Goal: Find contact information: Find contact information

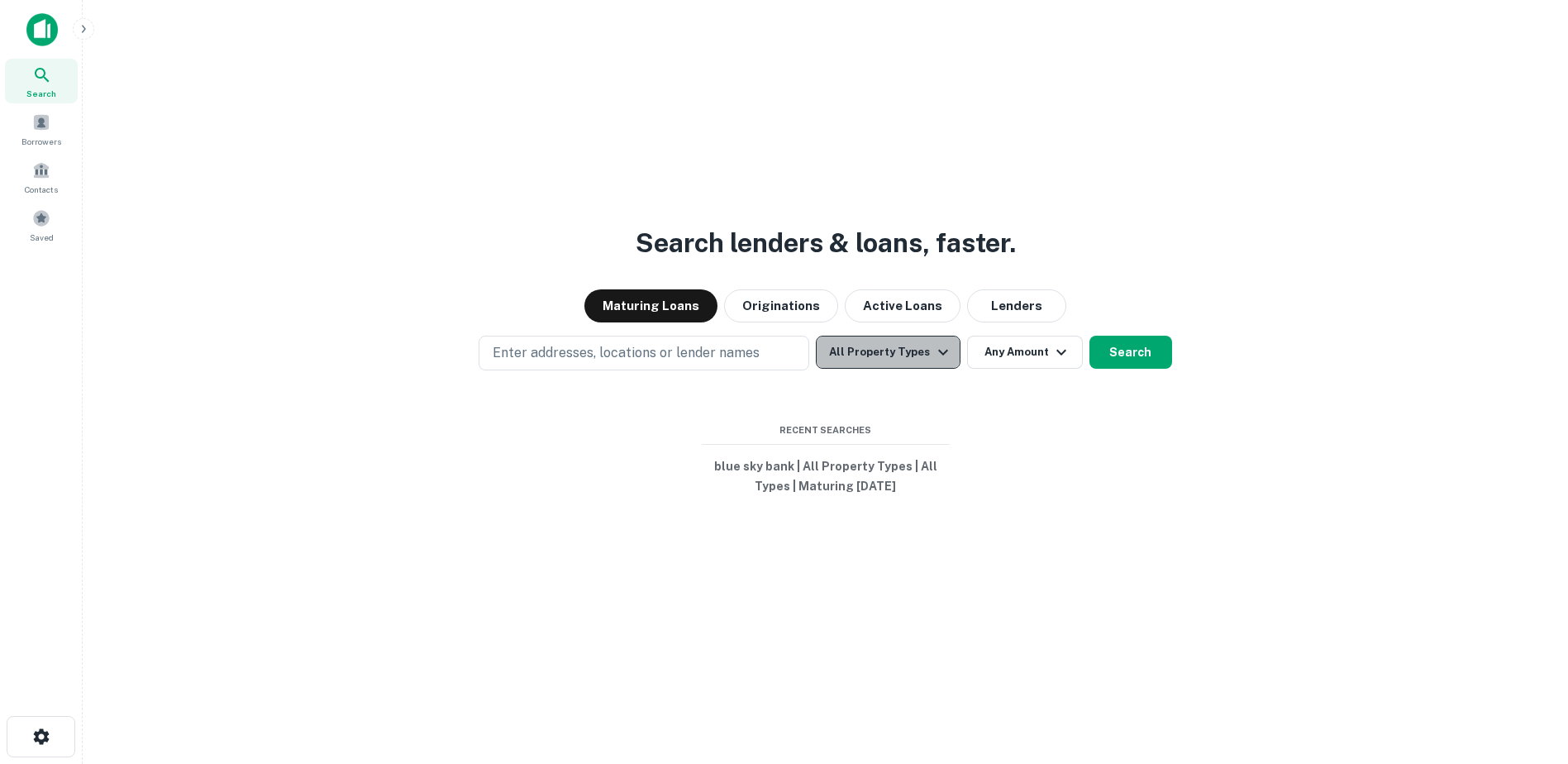
click at [906, 364] on button "All Property Types" at bounding box center [887, 352] width 144 height 33
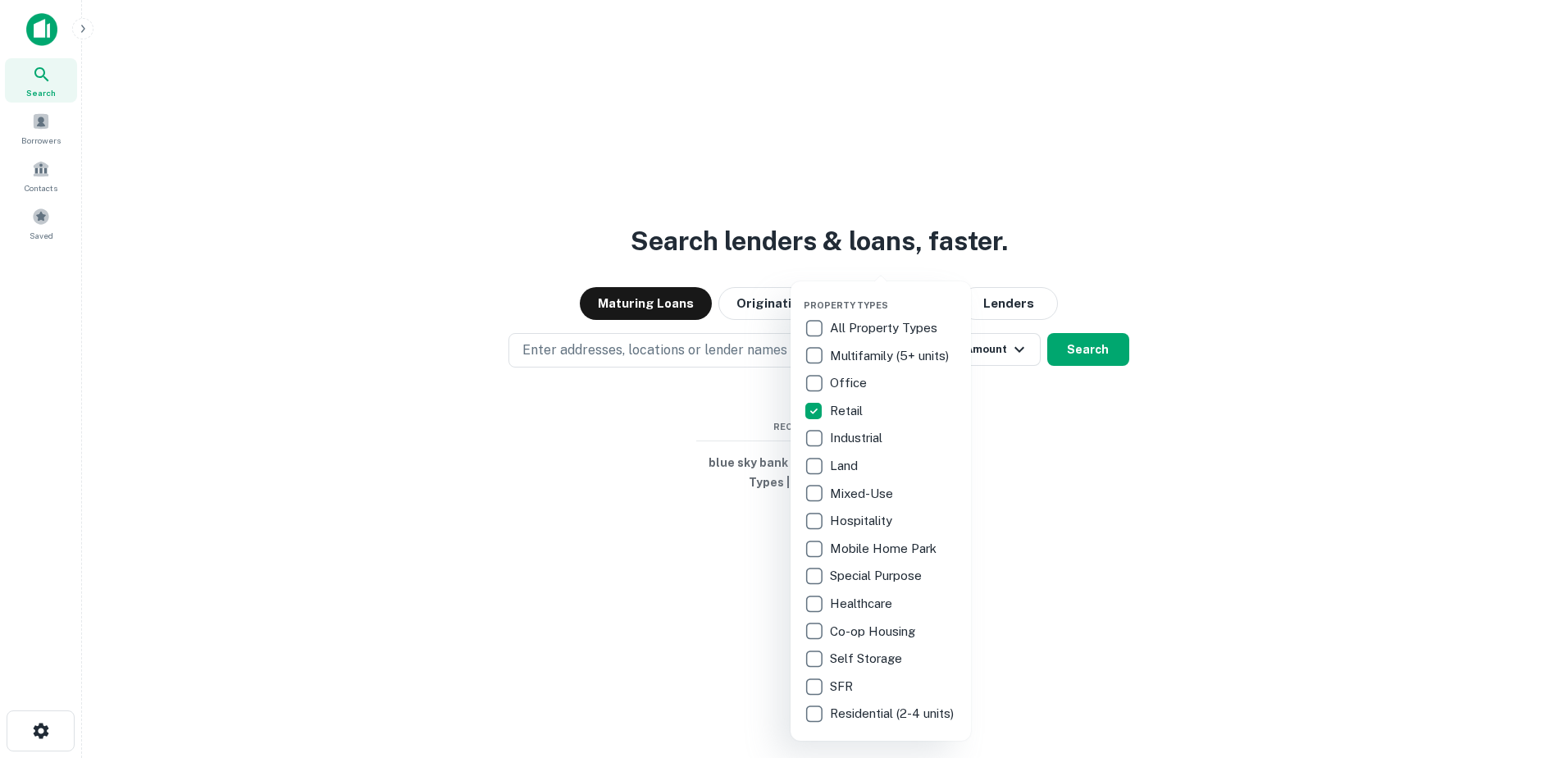
click at [1020, 347] on div at bounding box center [784, 379] width 1568 height 758
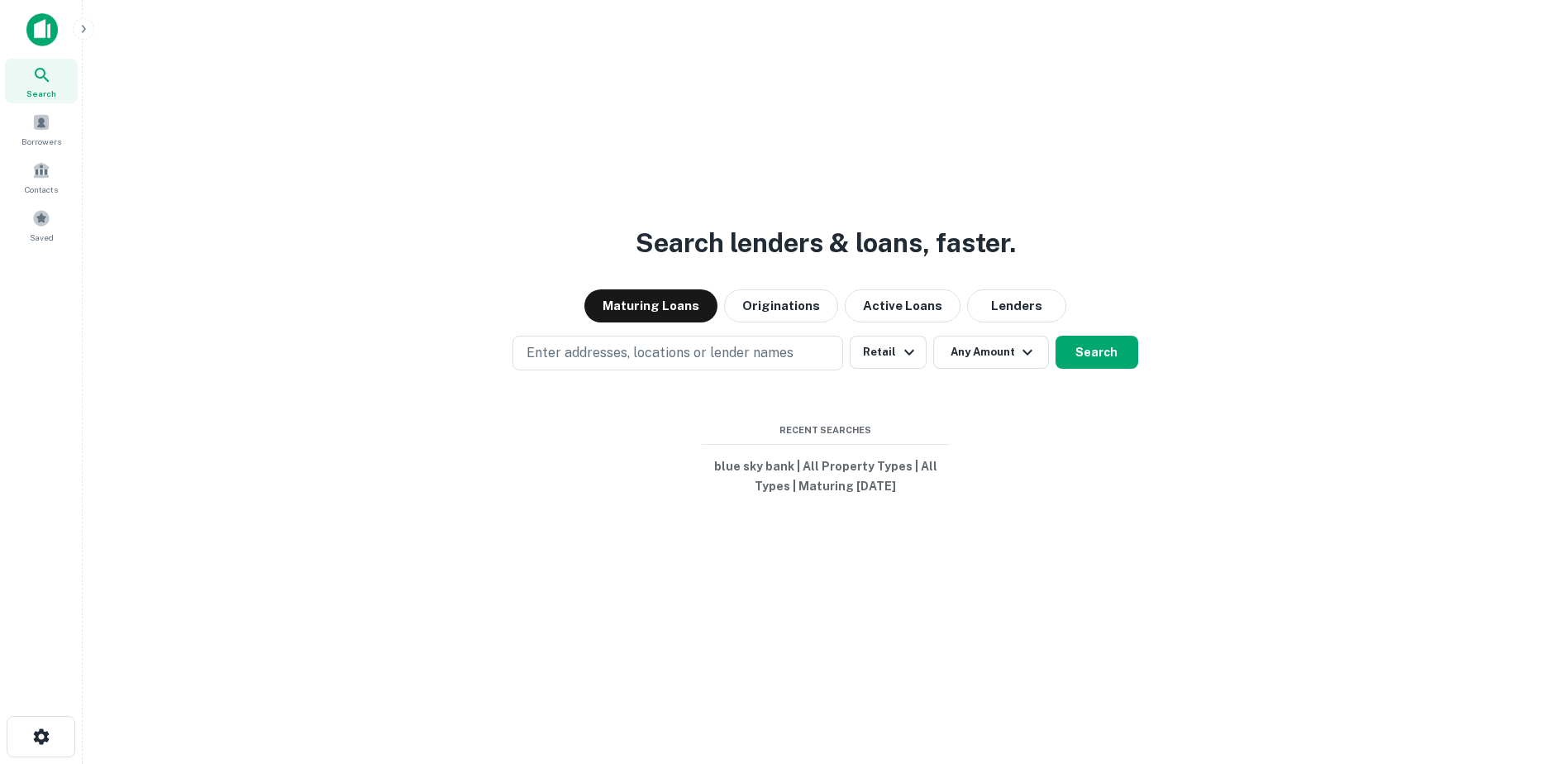
click at [1014, 354] on button "Any Amount" at bounding box center [990, 352] width 115 height 33
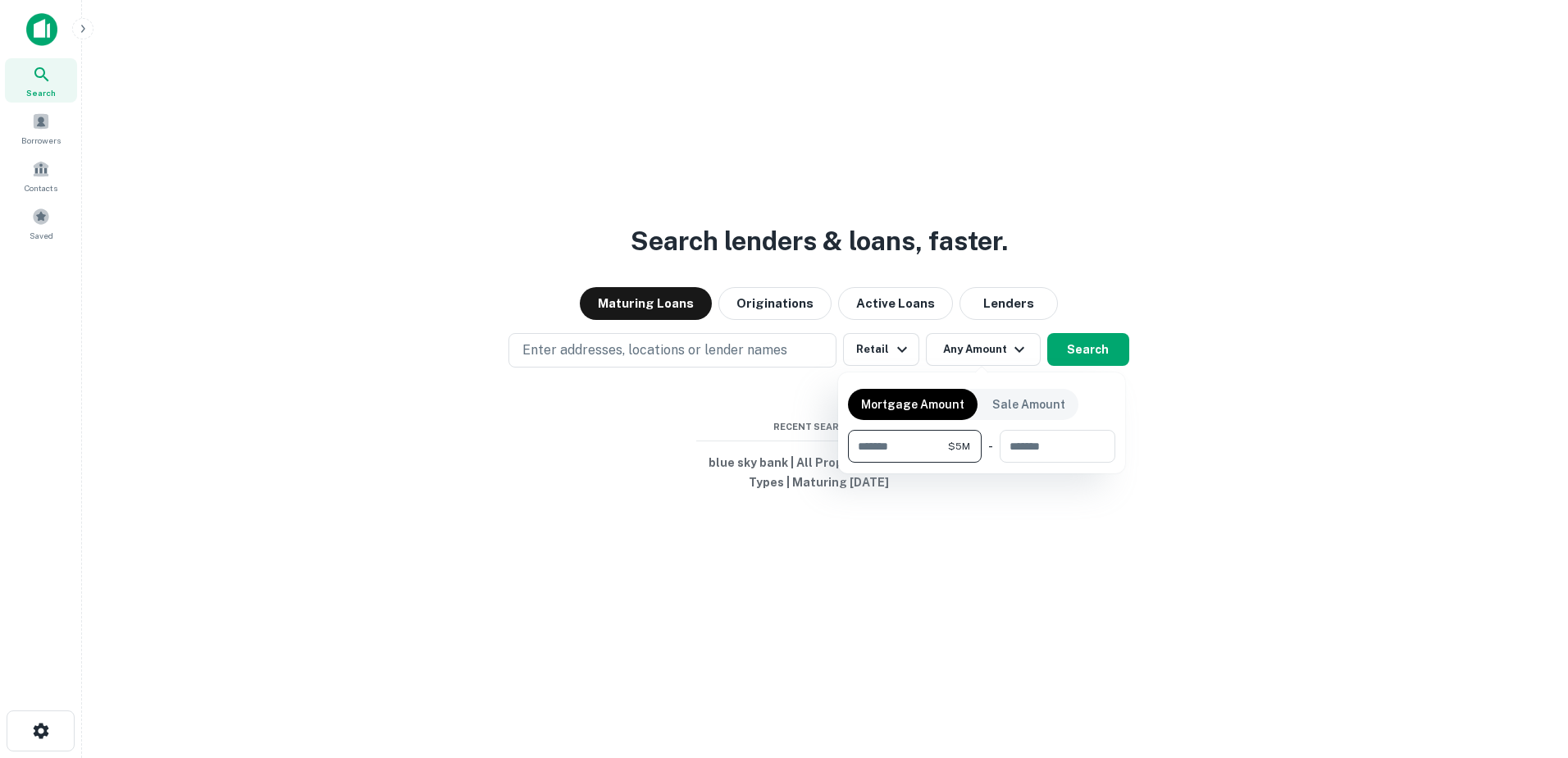
type input "*******"
type input "********"
click at [803, 347] on div at bounding box center [784, 379] width 1568 height 758
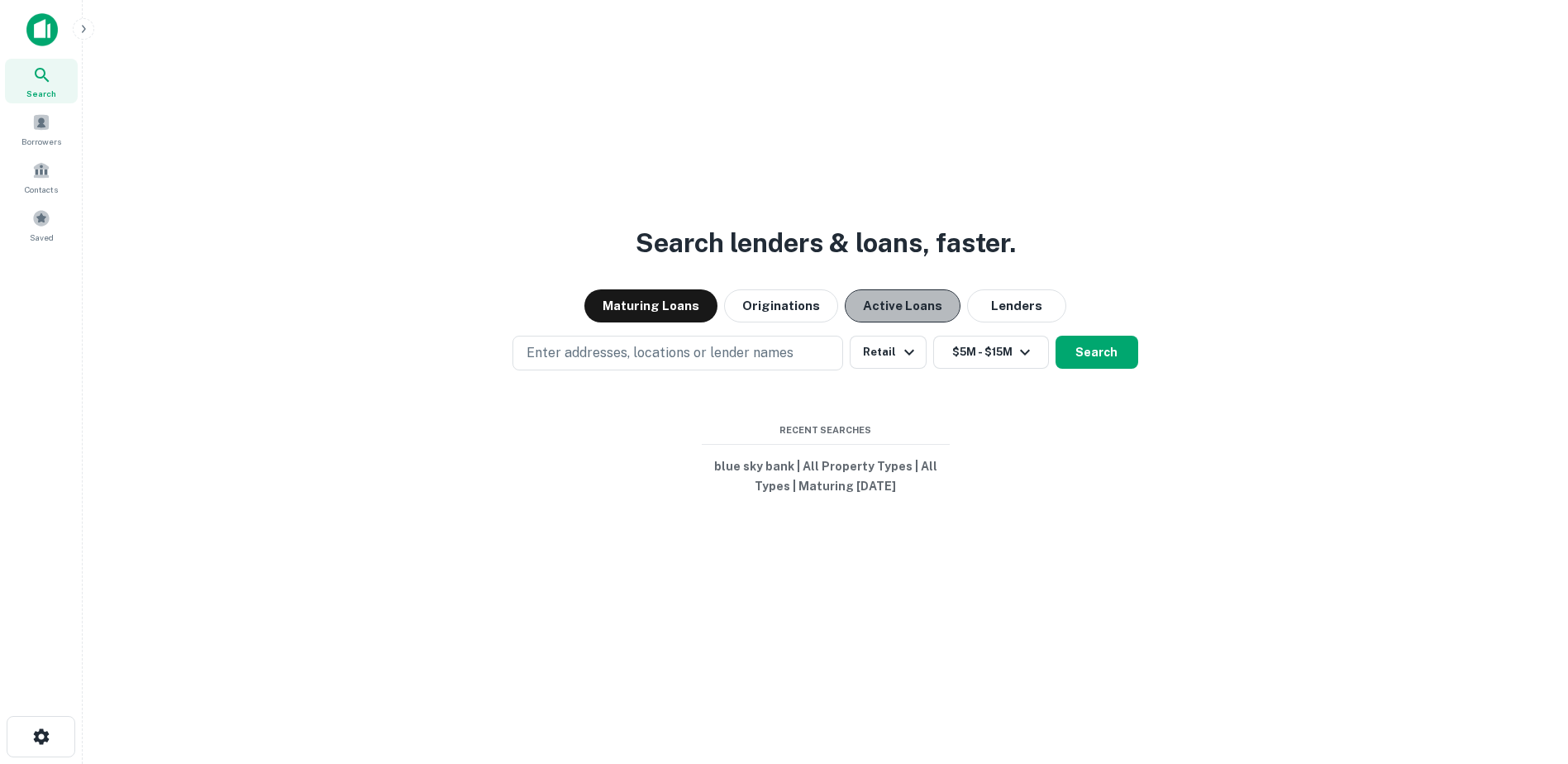
click at [904, 299] on button "Active Loans" at bounding box center [902, 306] width 115 height 33
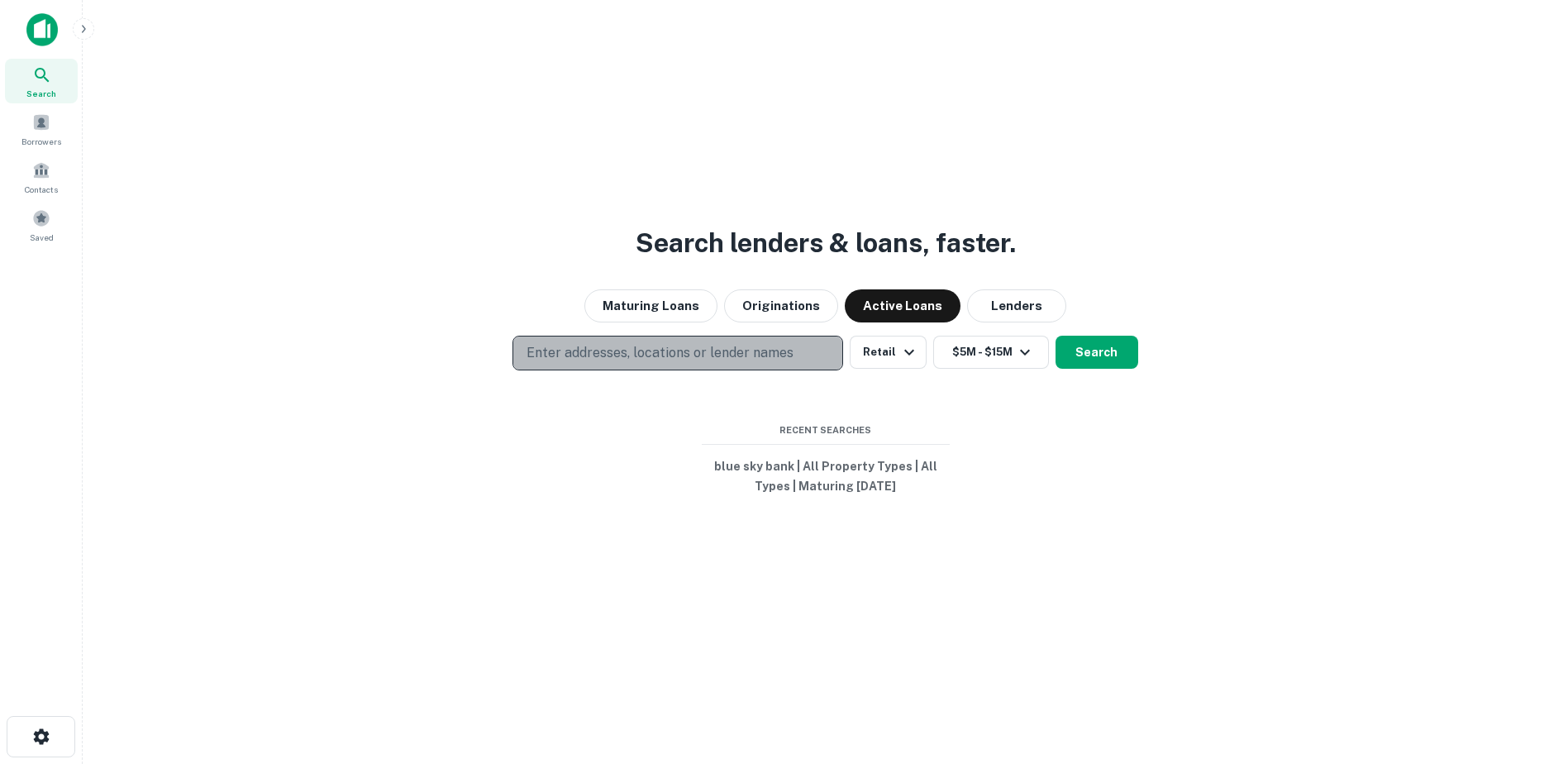
click at [766, 352] on p "Enter addresses, locations or lender names" at bounding box center [660, 352] width 267 height 20
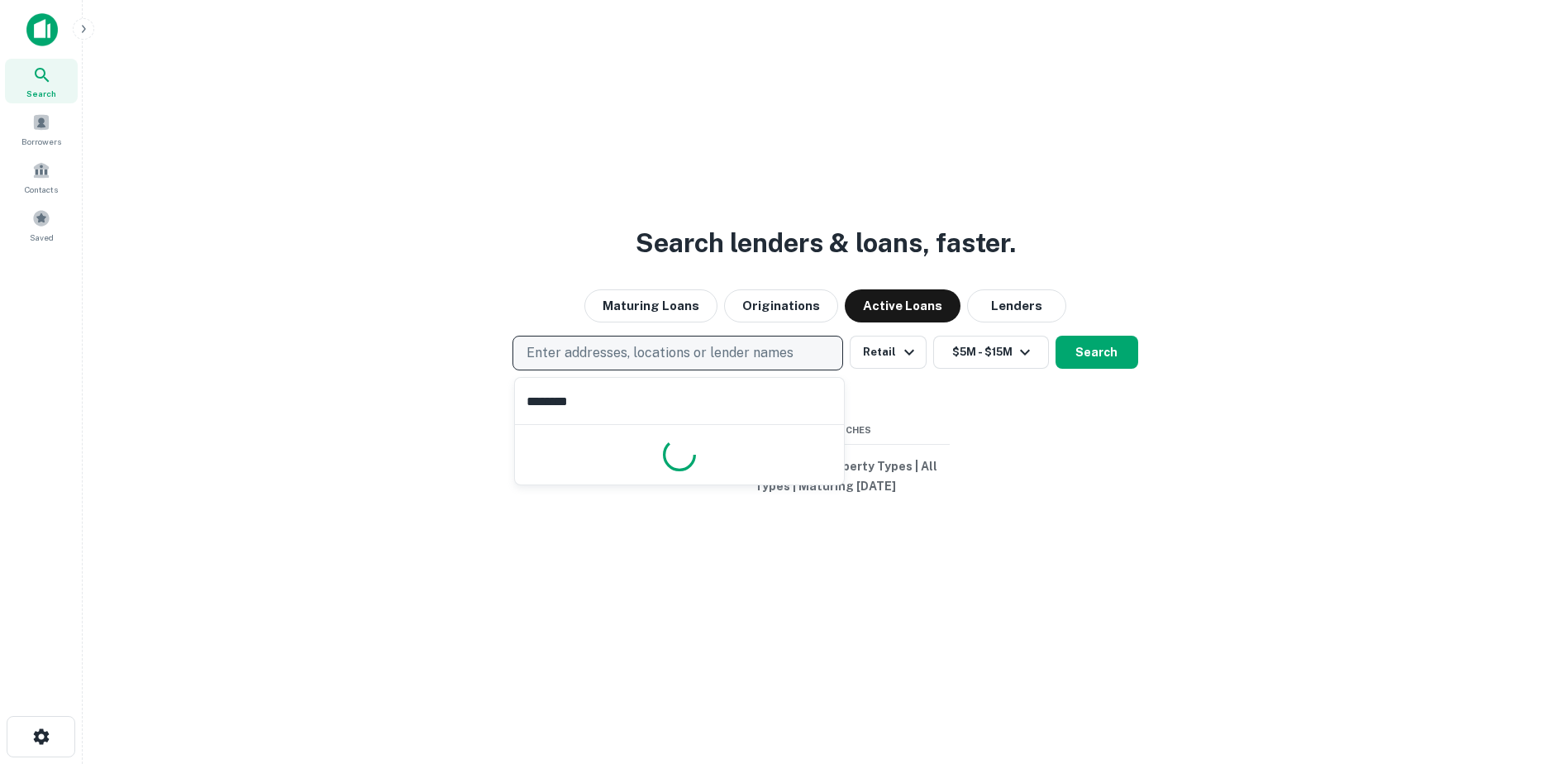
type input "*********"
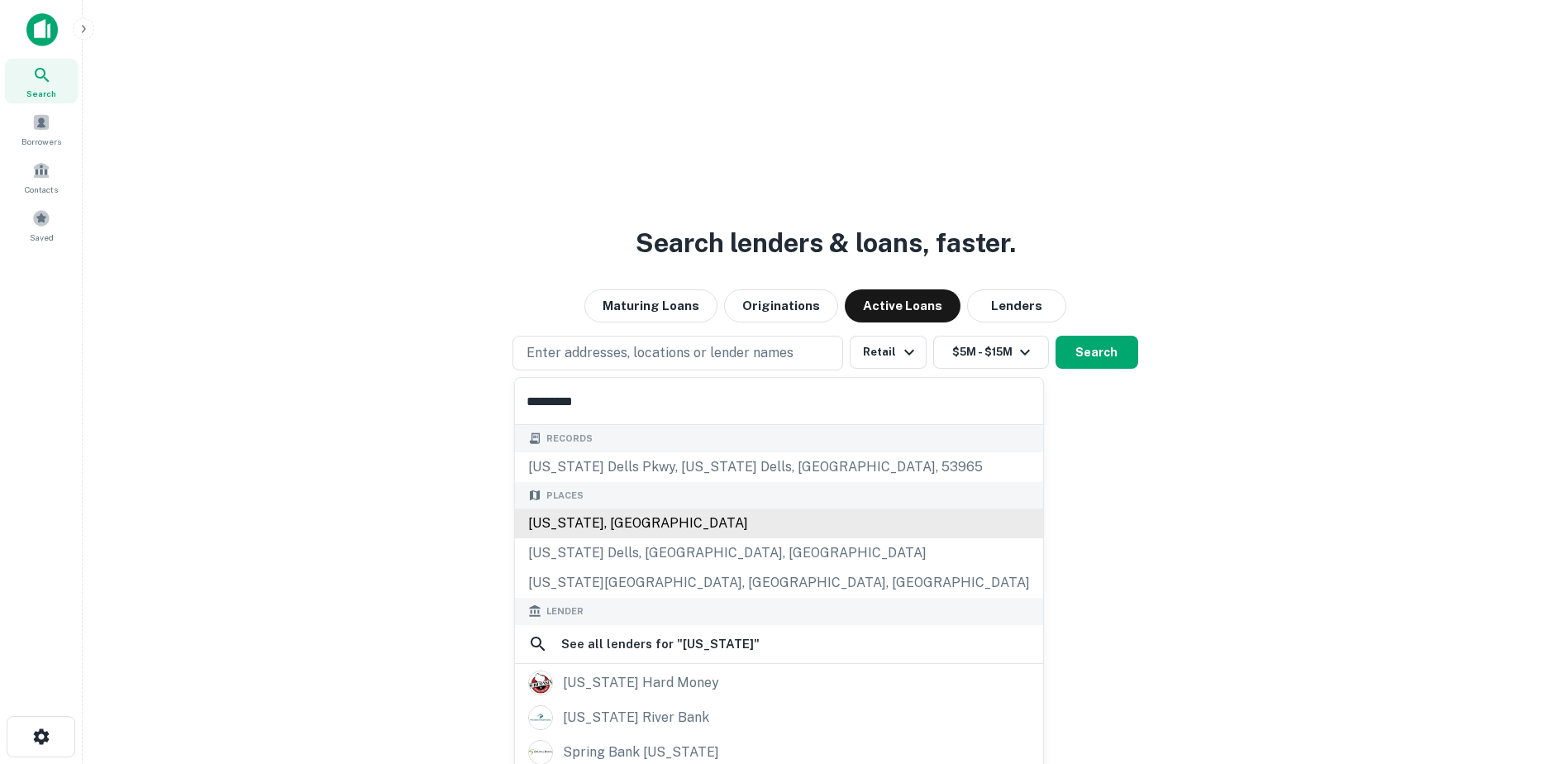
click at [610, 526] on div "Wisconsin, USA" at bounding box center [780, 523] width 529 height 30
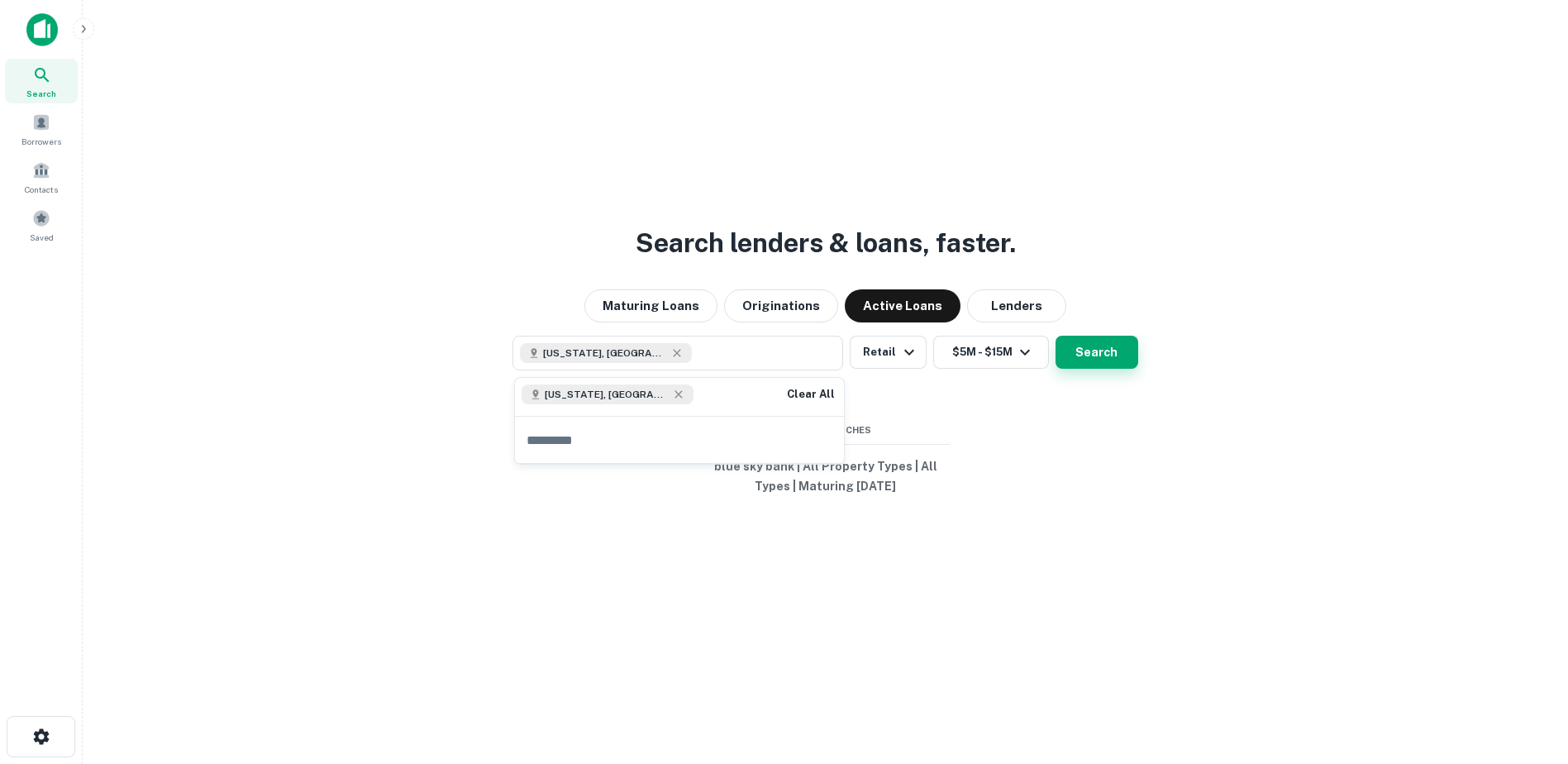
click at [1080, 358] on button "Search" at bounding box center [1097, 352] width 83 height 33
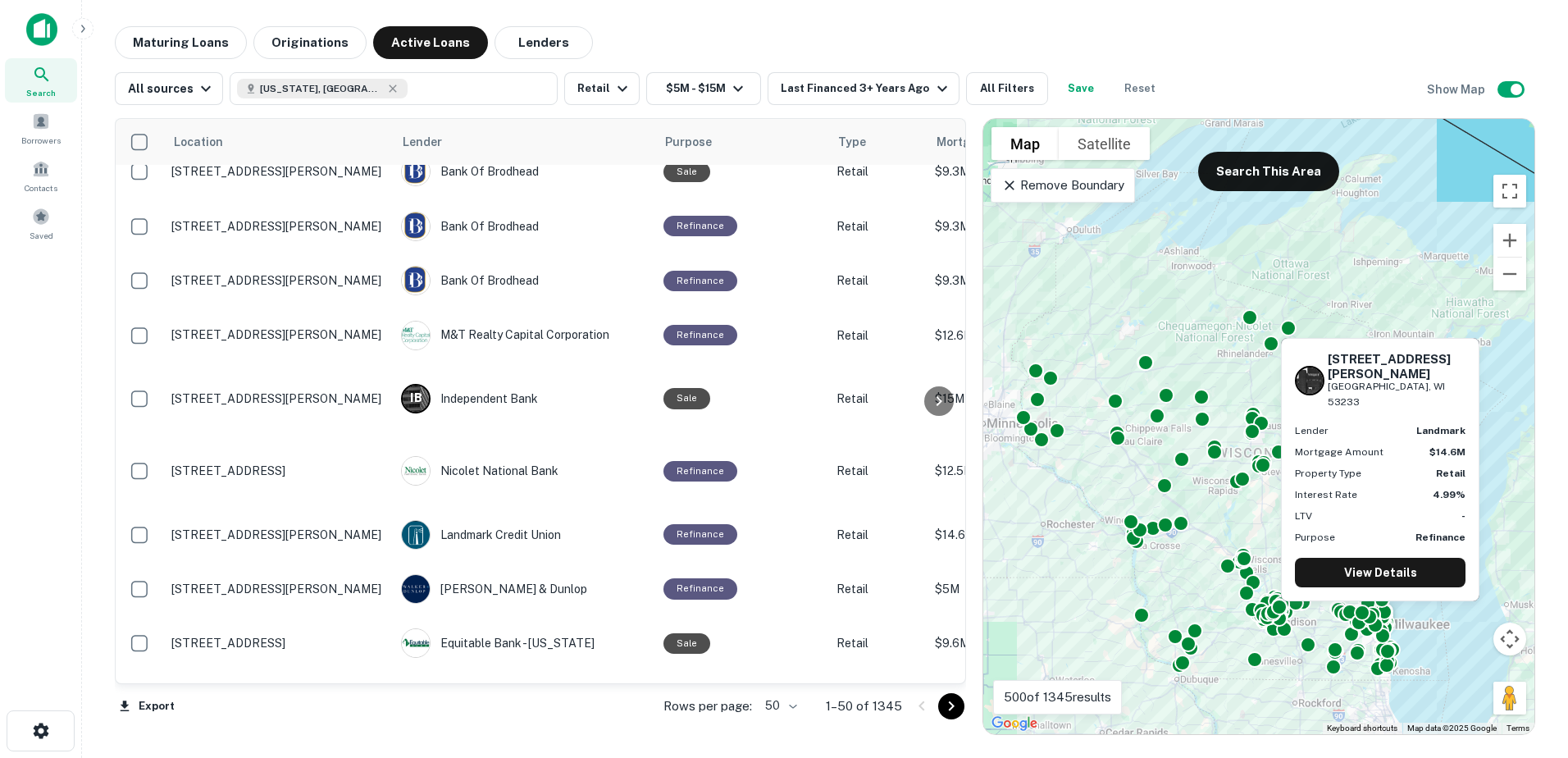
scroll to position [410, 0]
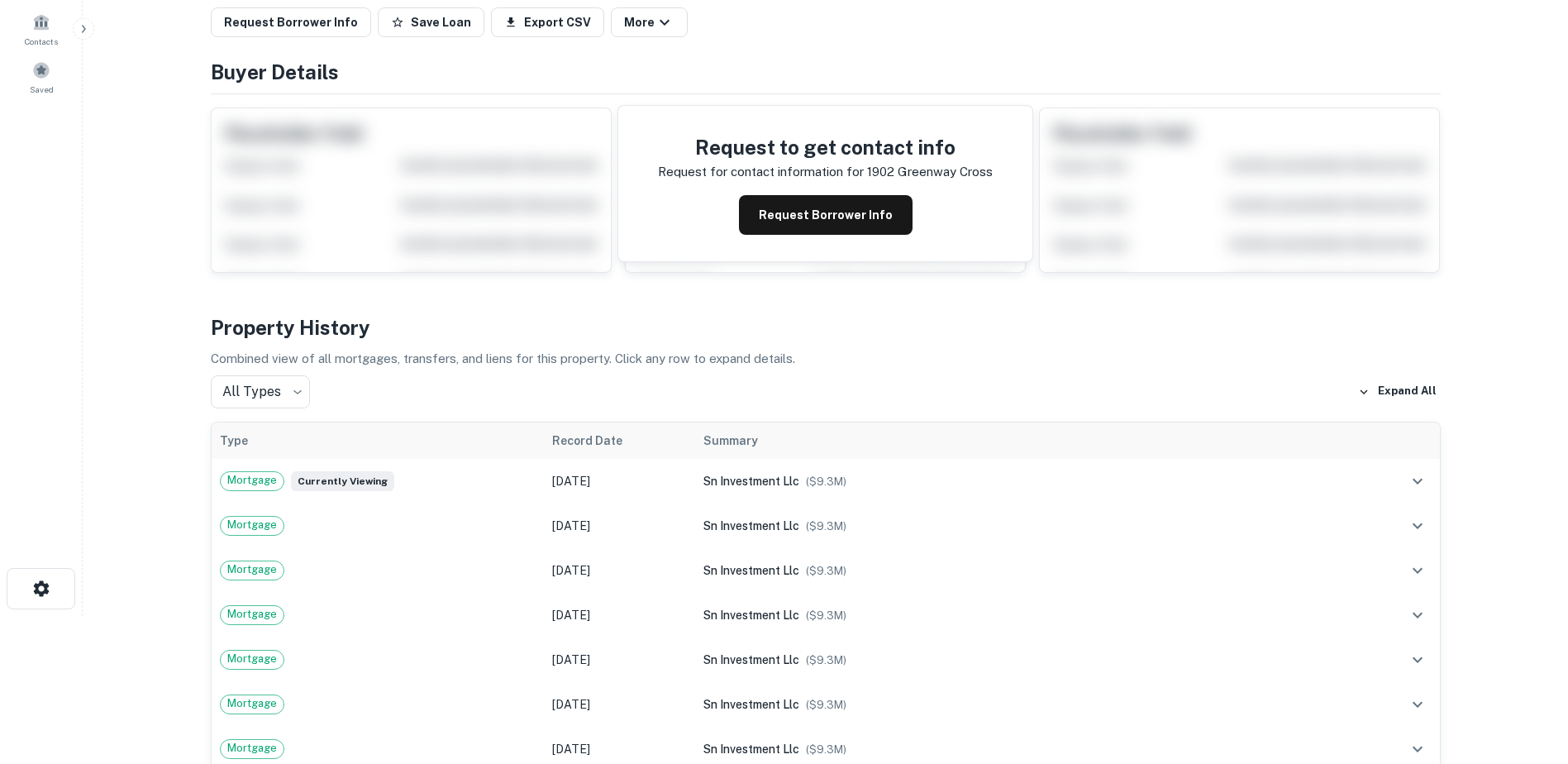
scroll to position [330, 0]
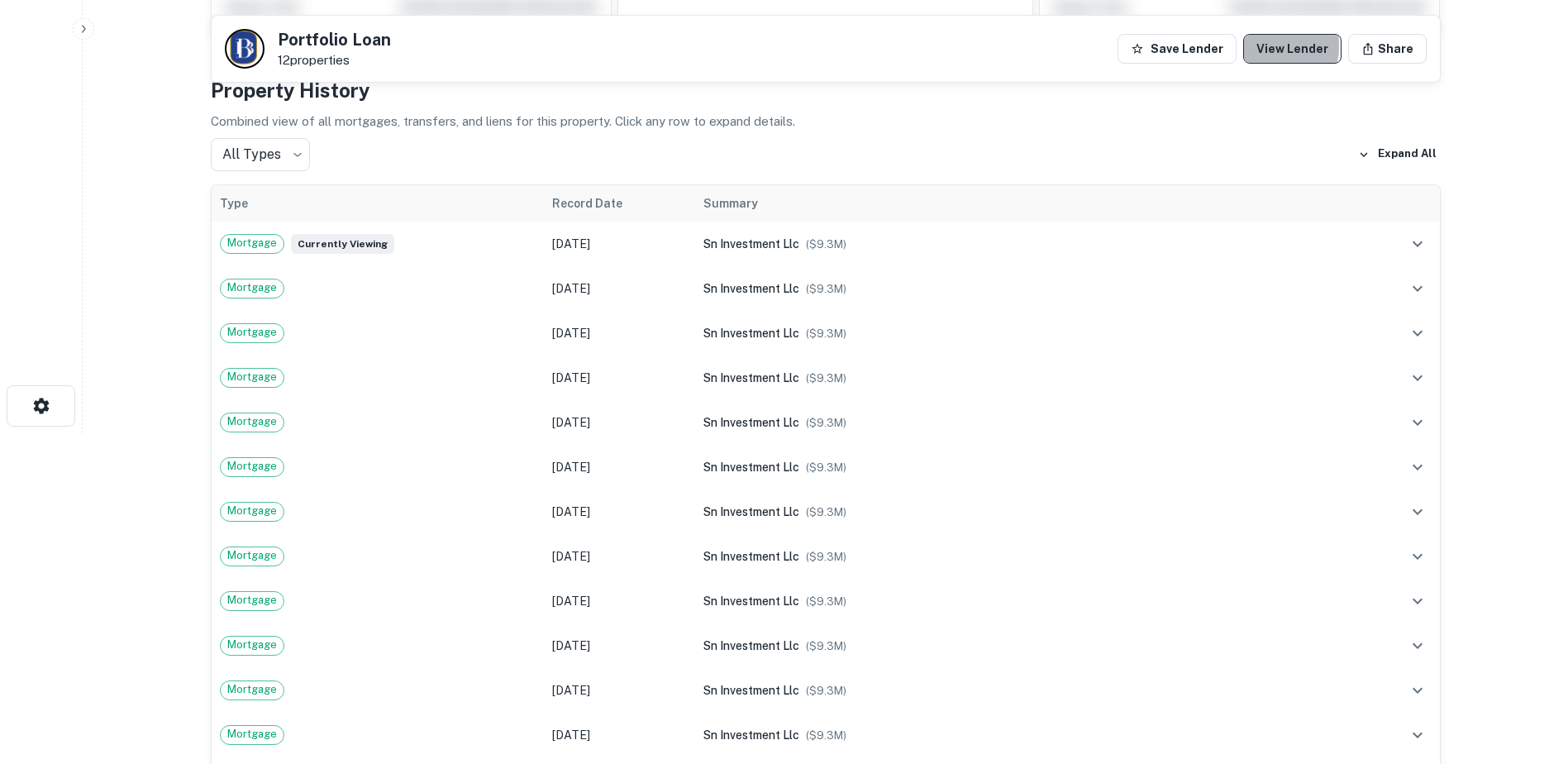
click at [1268, 46] on link "View Lender" at bounding box center [1292, 48] width 99 height 30
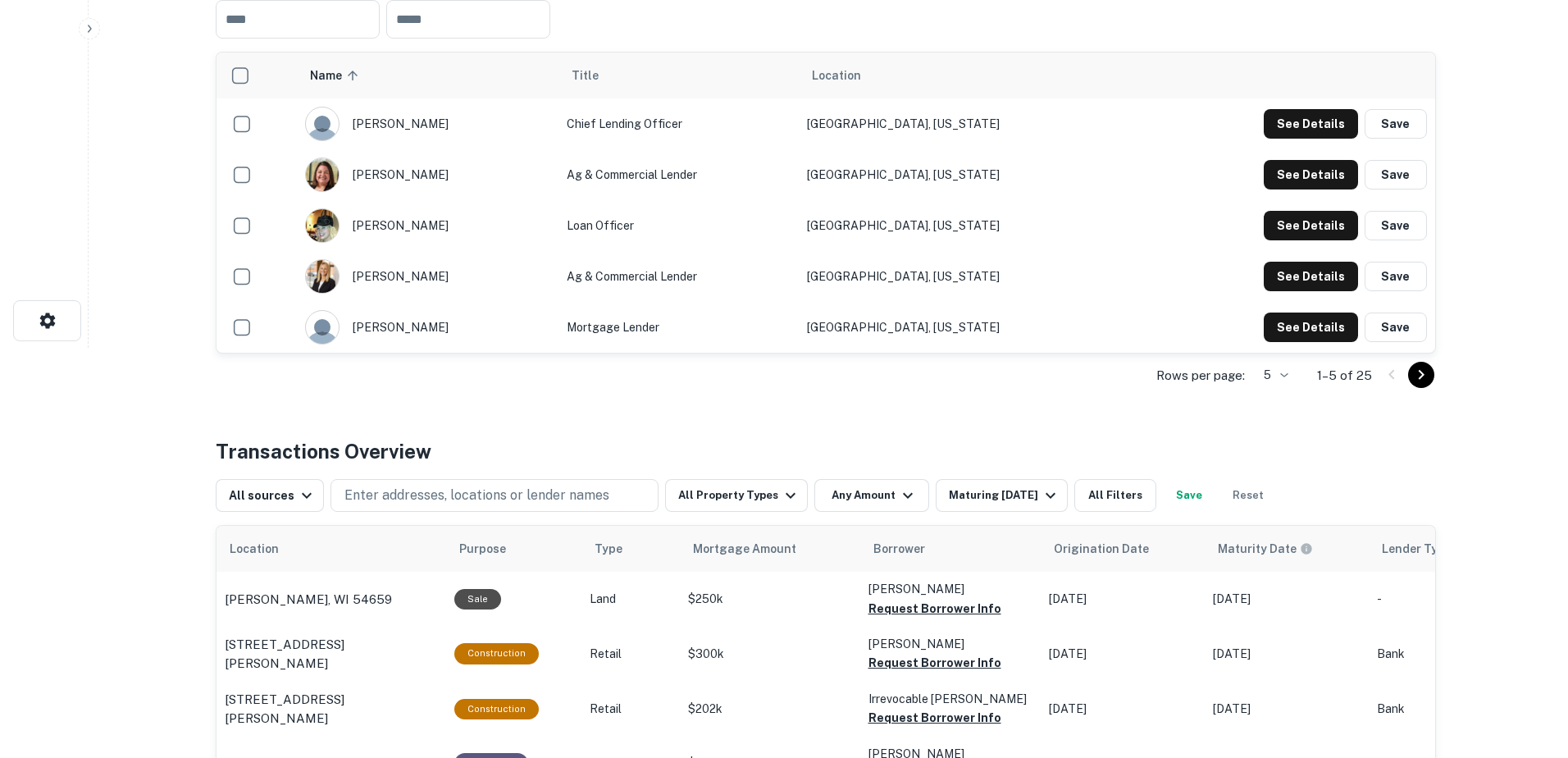
scroll to position [328, 0]
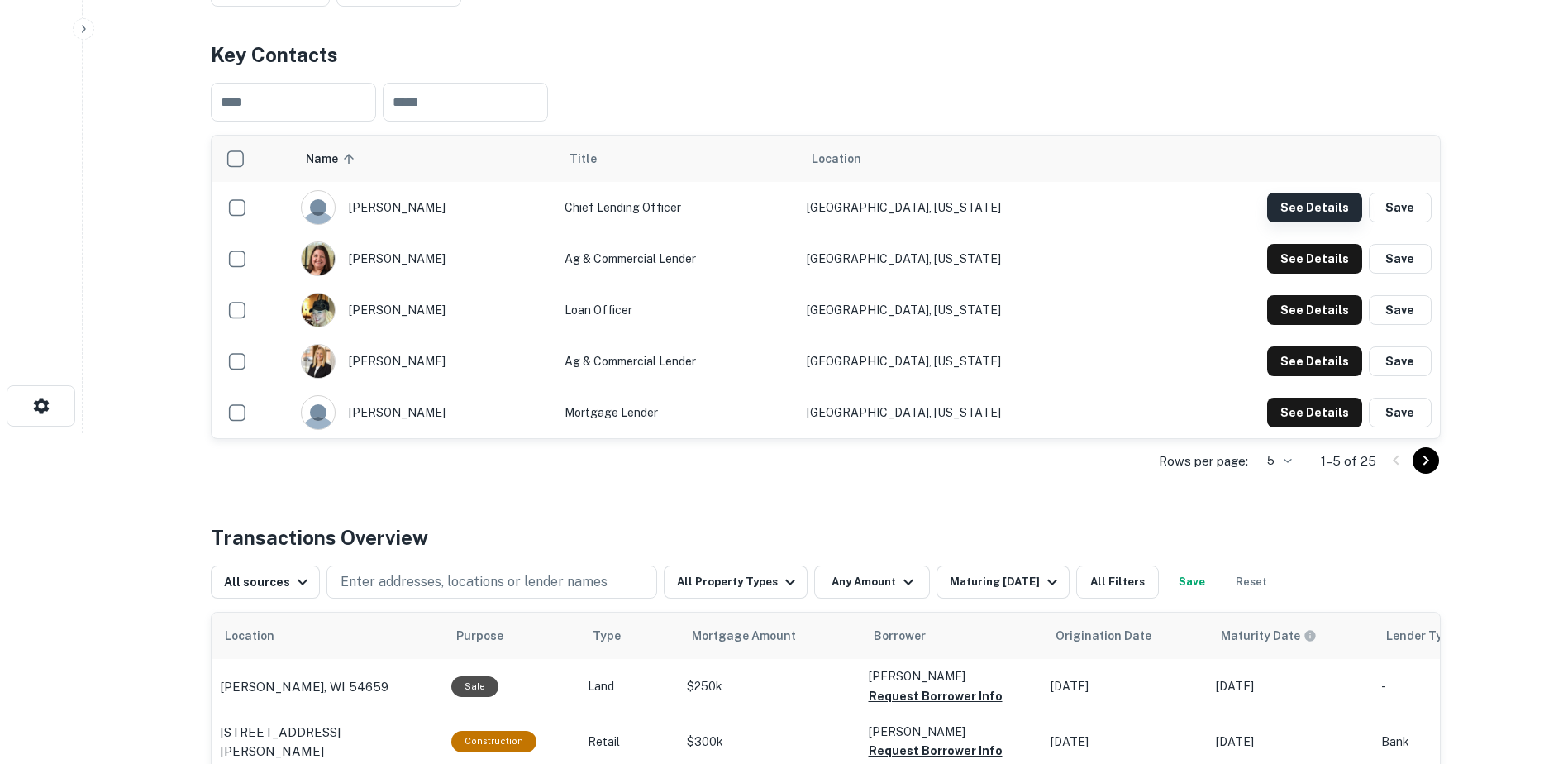
click at [1339, 199] on button "See Details" at bounding box center [1314, 208] width 95 height 30
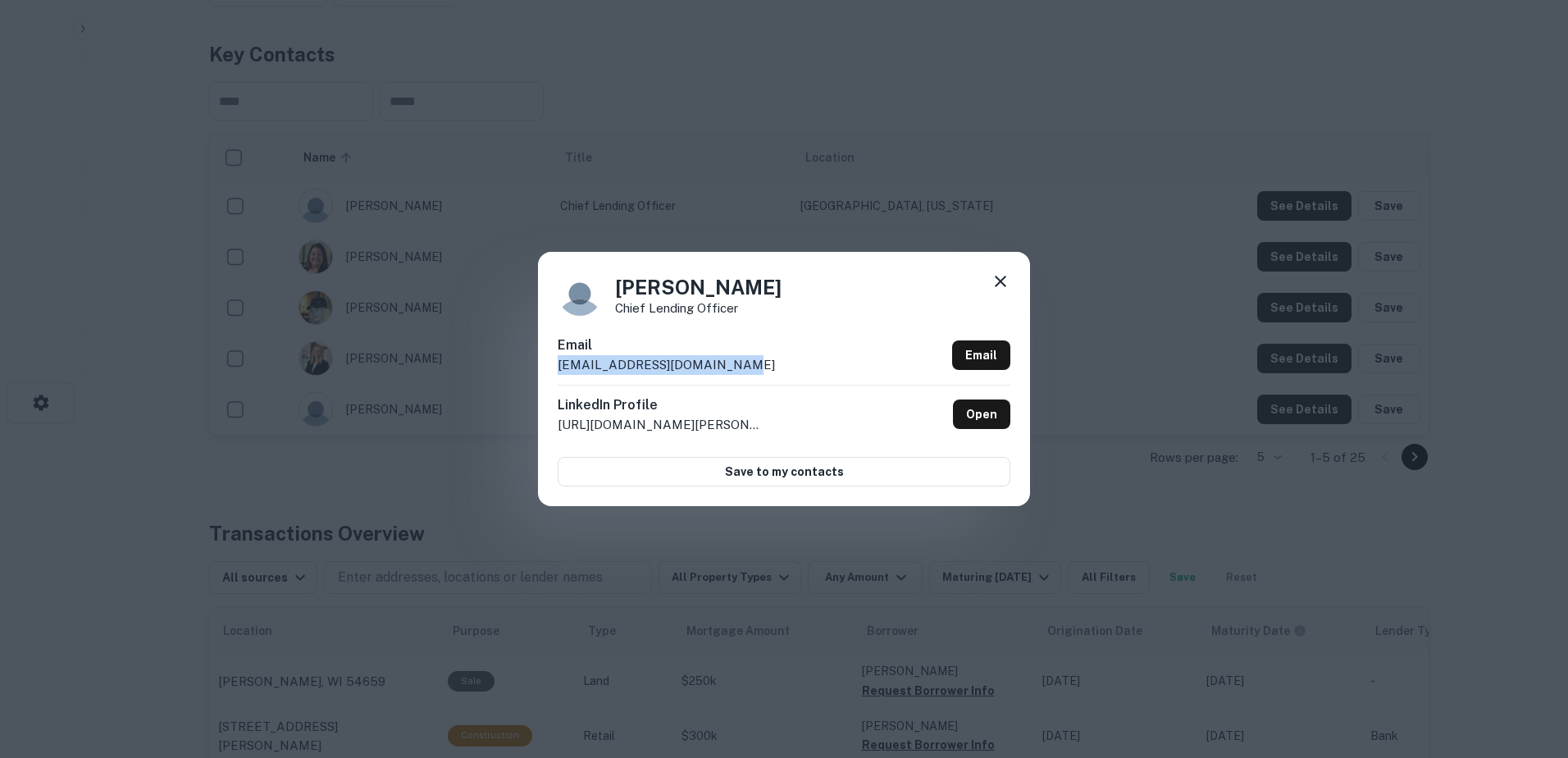
drag, startPoint x: 746, startPoint y: 358, endPoint x: 557, endPoint y: 371, distance: 189.4
click at [557, 371] on div "Adam Sommer Chief Lending Officer Email asommer@bankofbrodhead.com Email Linked…" at bounding box center [784, 379] width 492 height 254
copy p "asommer@bankofbrodhead.com"
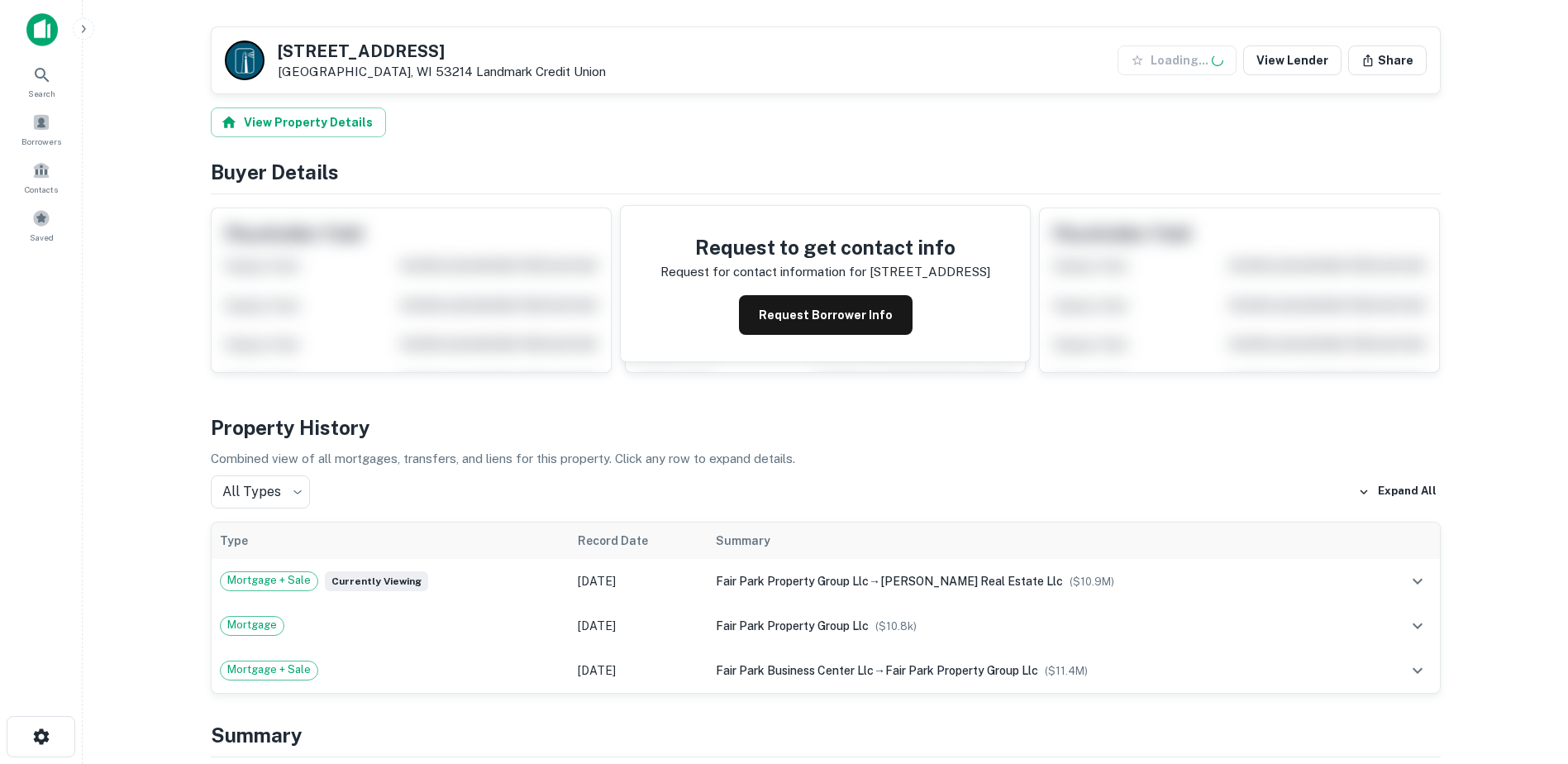
scroll to position [579, 0]
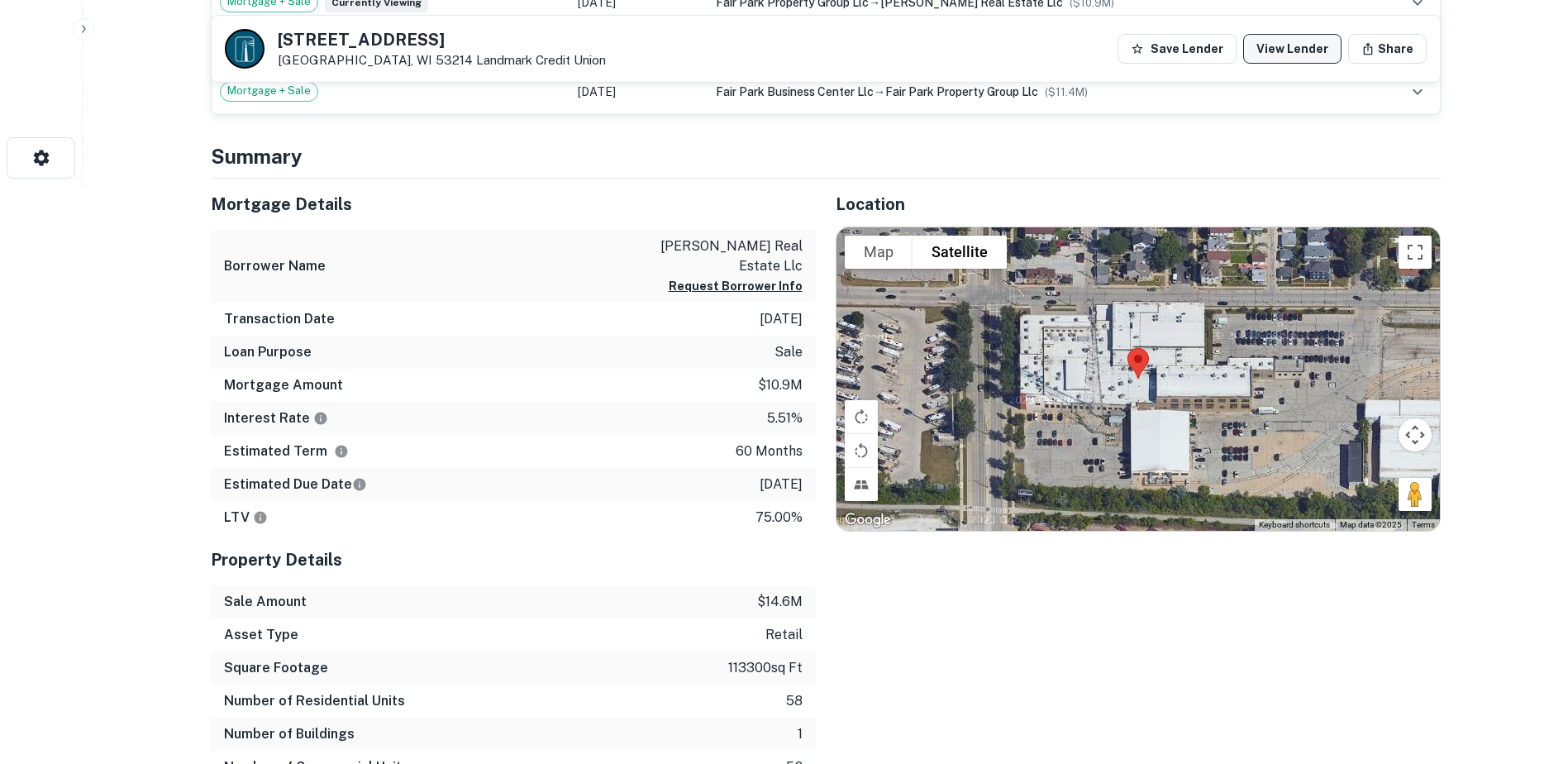
click at [1300, 56] on link "View Lender" at bounding box center [1292, 48] width 99 height 30
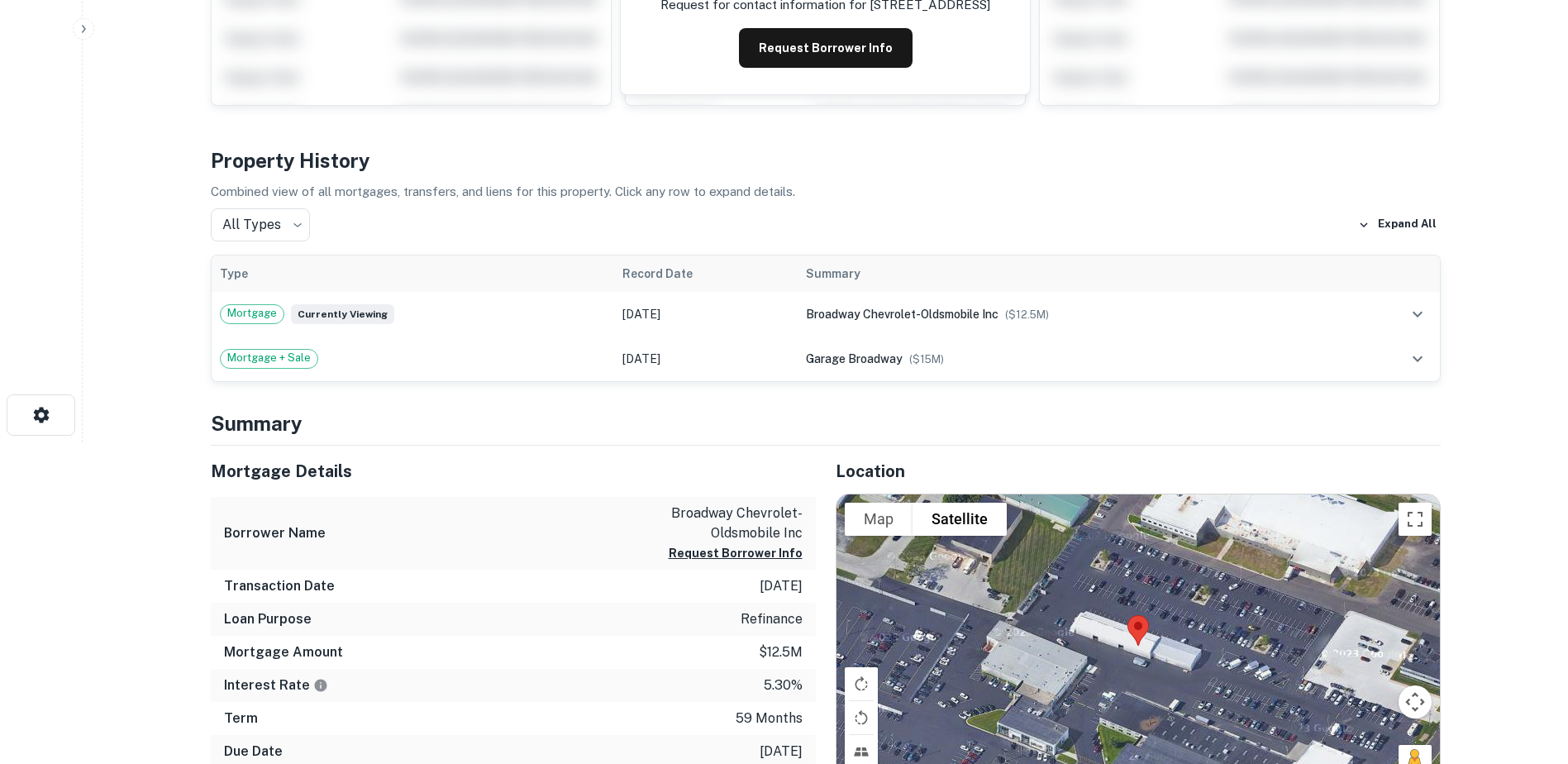
scroll to position [330, 0]
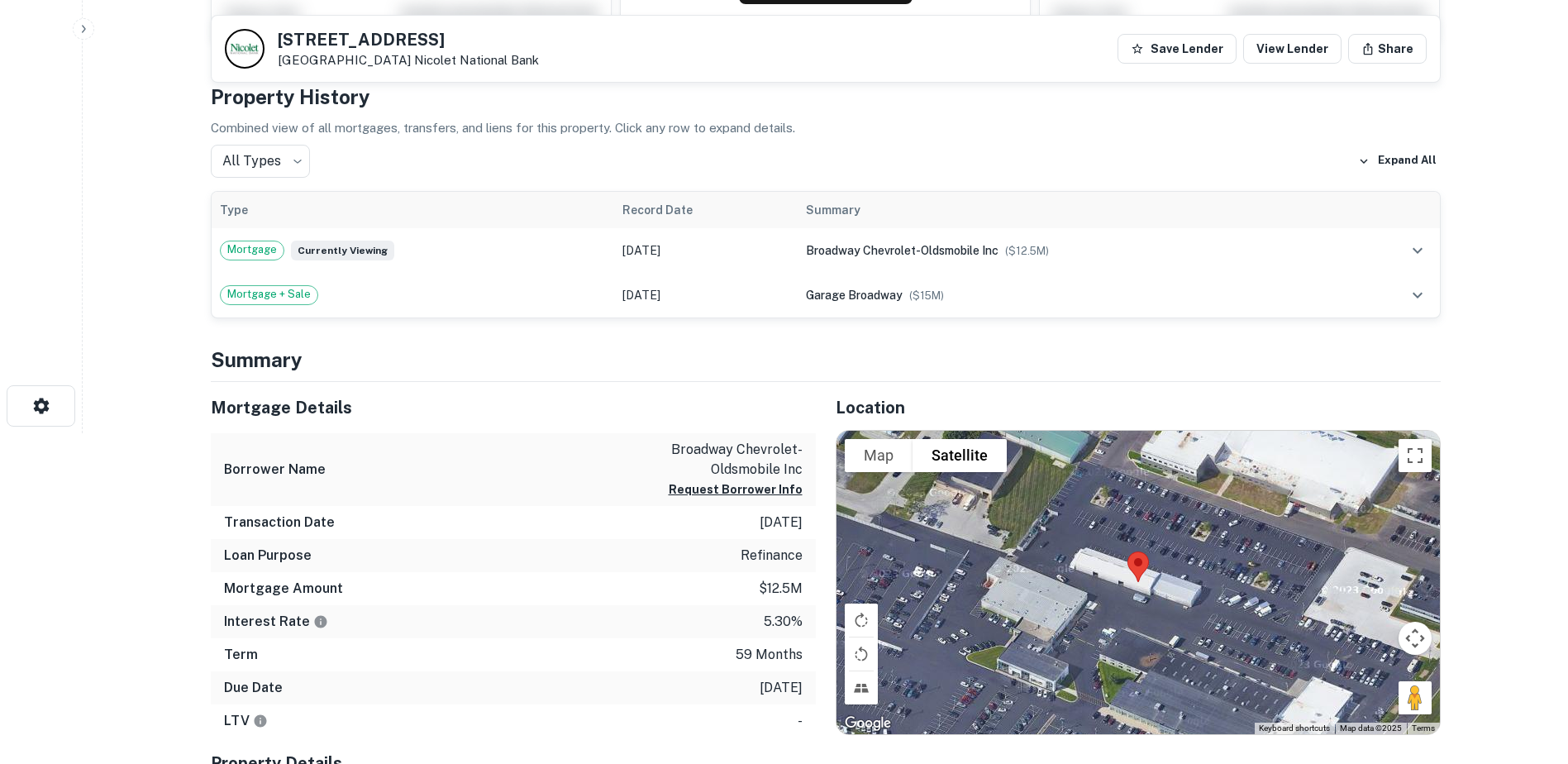
drag, startPoint x: 1300, startPoint y: 42, endPoint x: 1257, endPoint y: 168, distance: 133.1
click at [1299, 42] on link "View Lender" at bounding box center [1292, 48] width 99 height 30
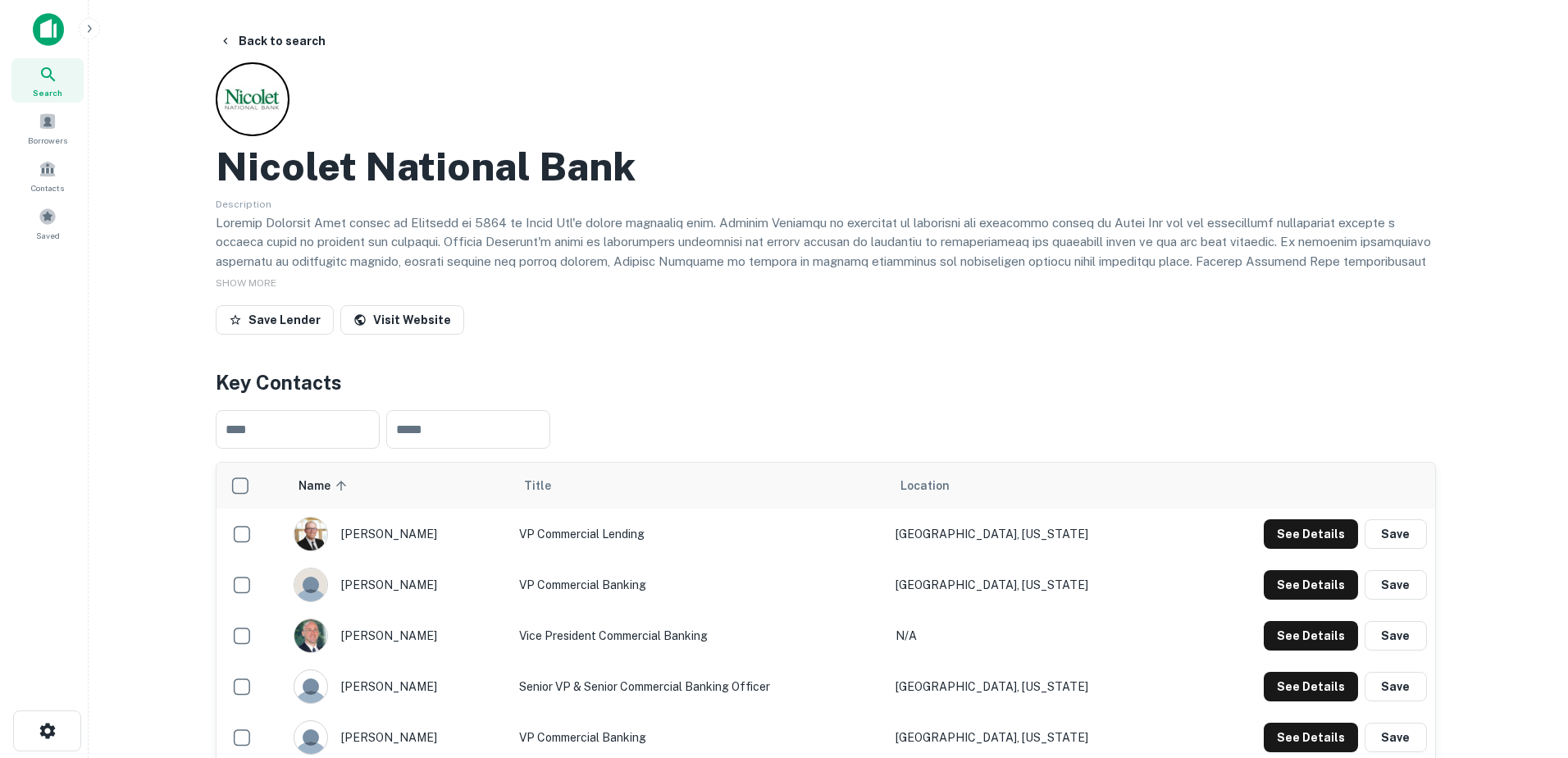
scroll to position [164, 0]
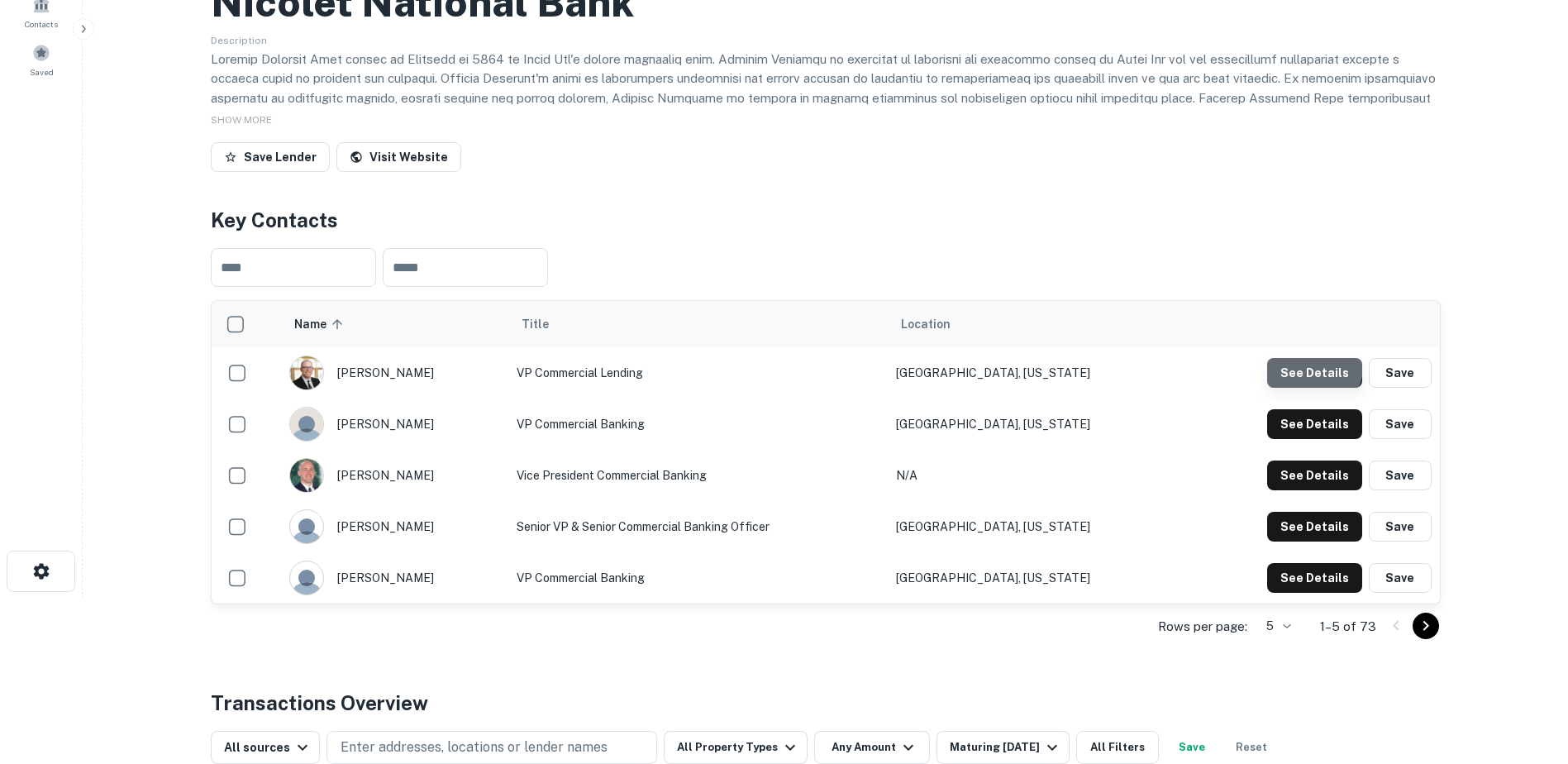
click at [1309, 367] on button "See Details" at bounding box center [1314, 373] width 95 height 30
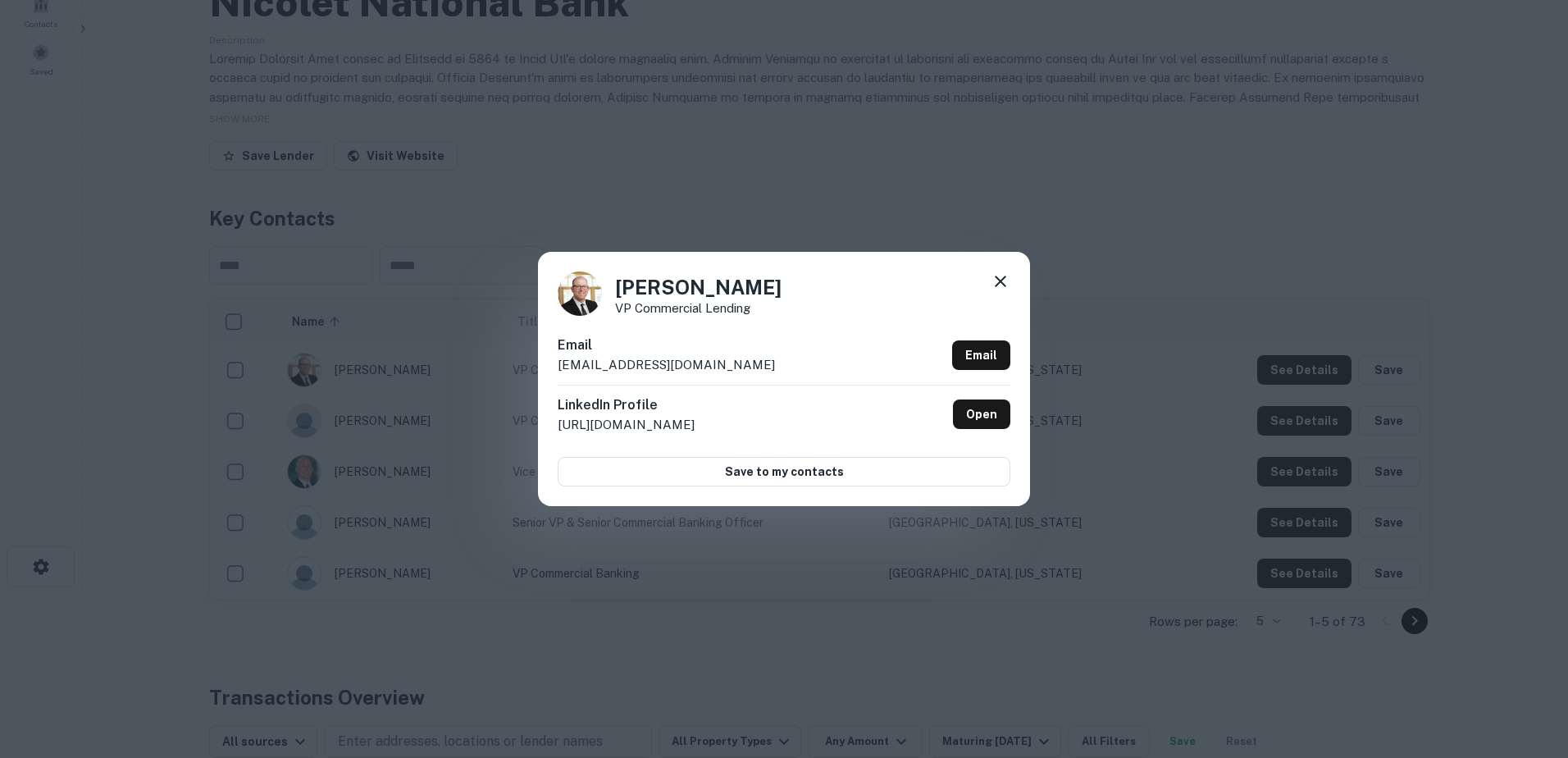
click at [994, 280] on icon at bounding box center [1000, 282] width 20 height 20
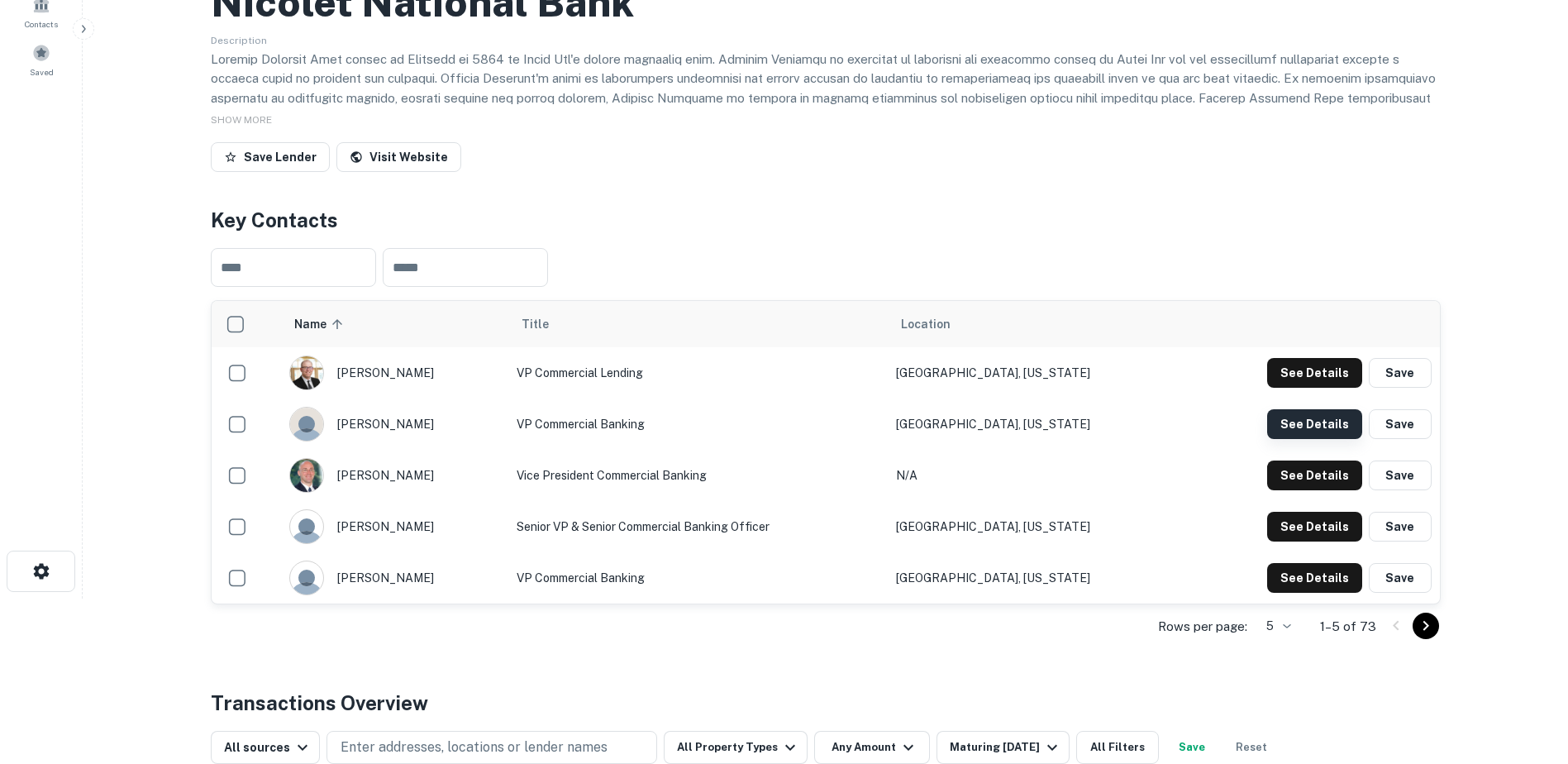
click at [1312, 417] on button "See Details" at bounding box center [1314, 424] width 95 height 30
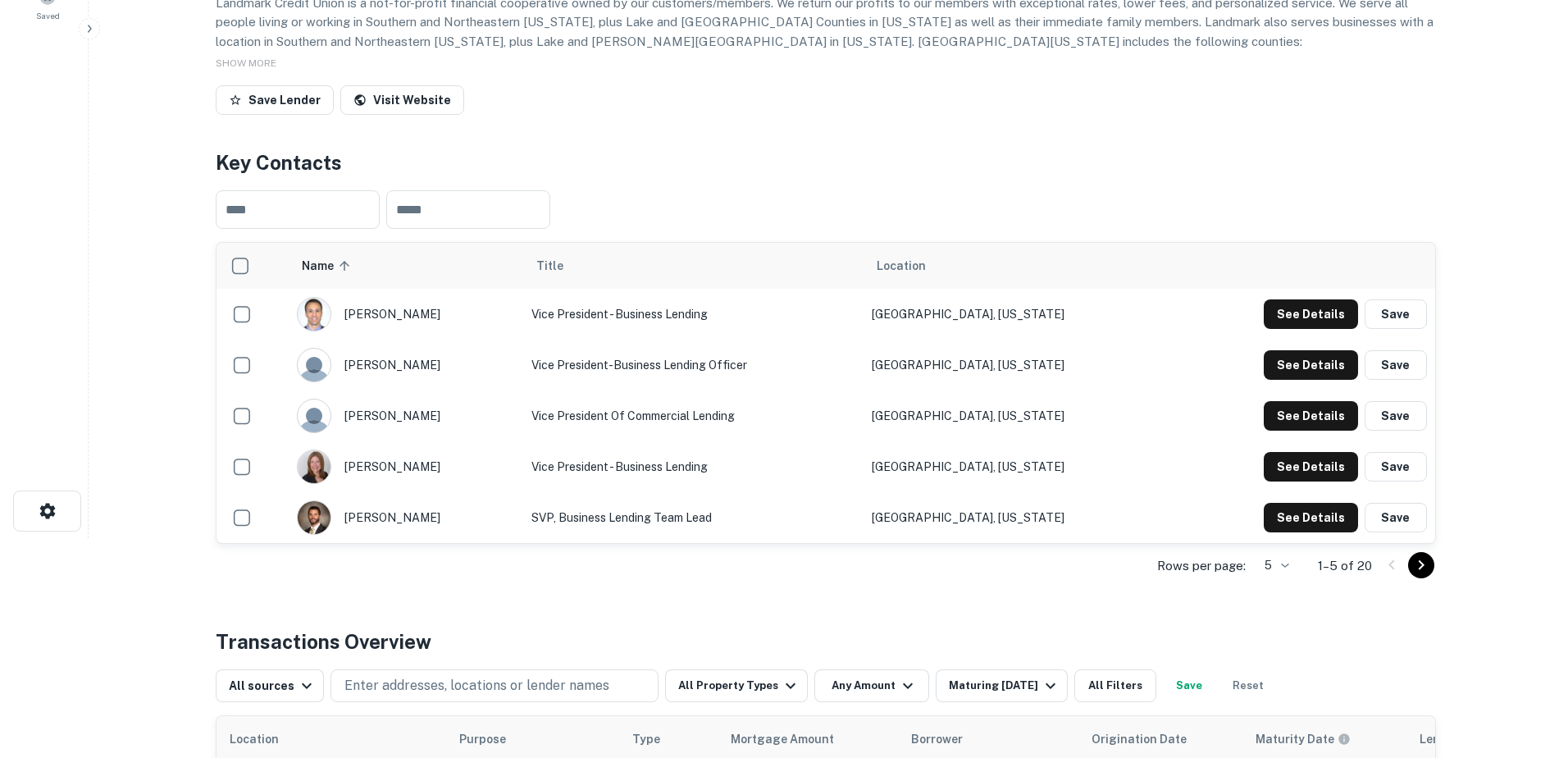
scroll to position [246, 0]
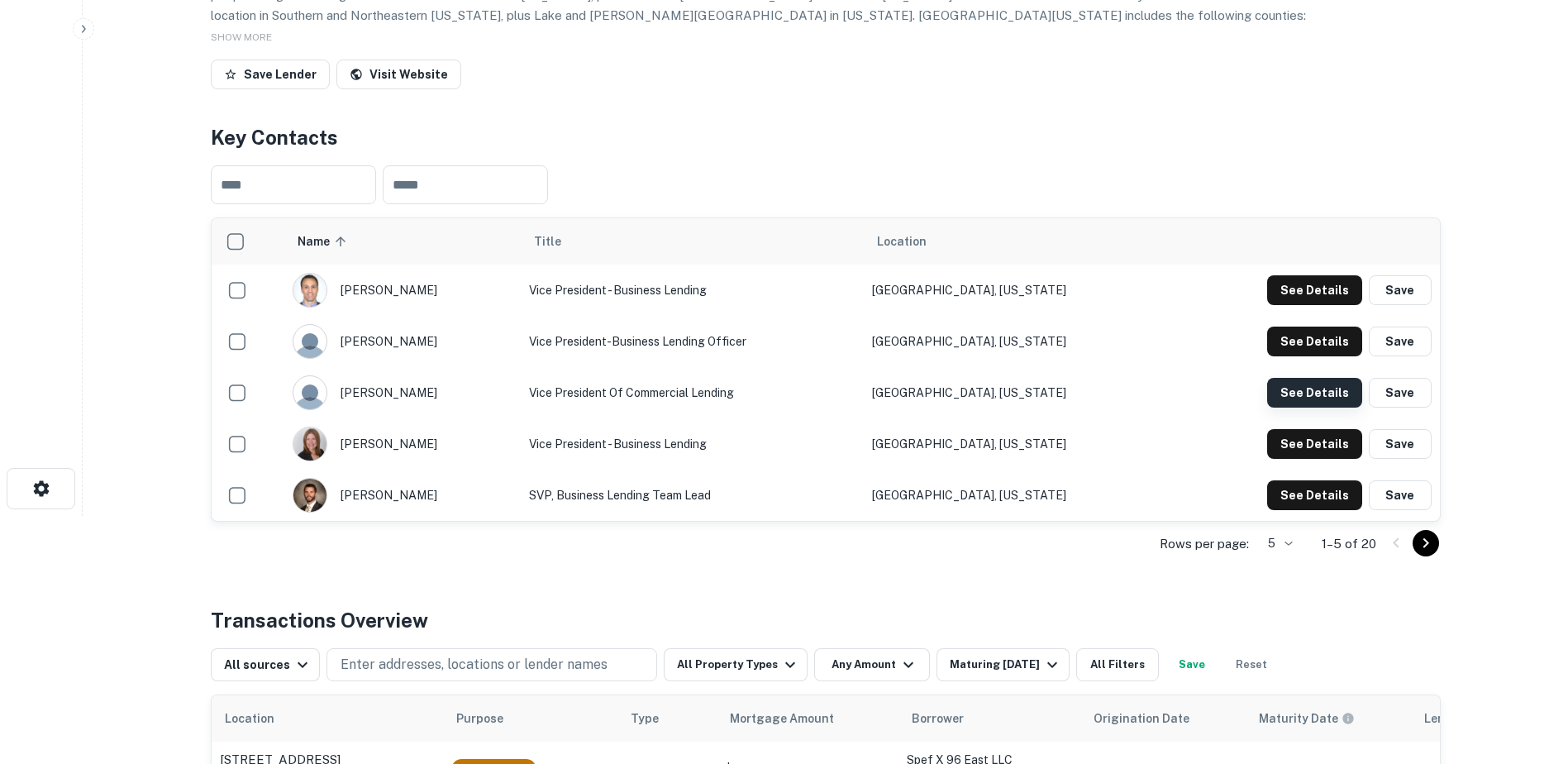
click at [1318, 389] on button "See Details" at bounding box center [1314, 393] width 95 height 30
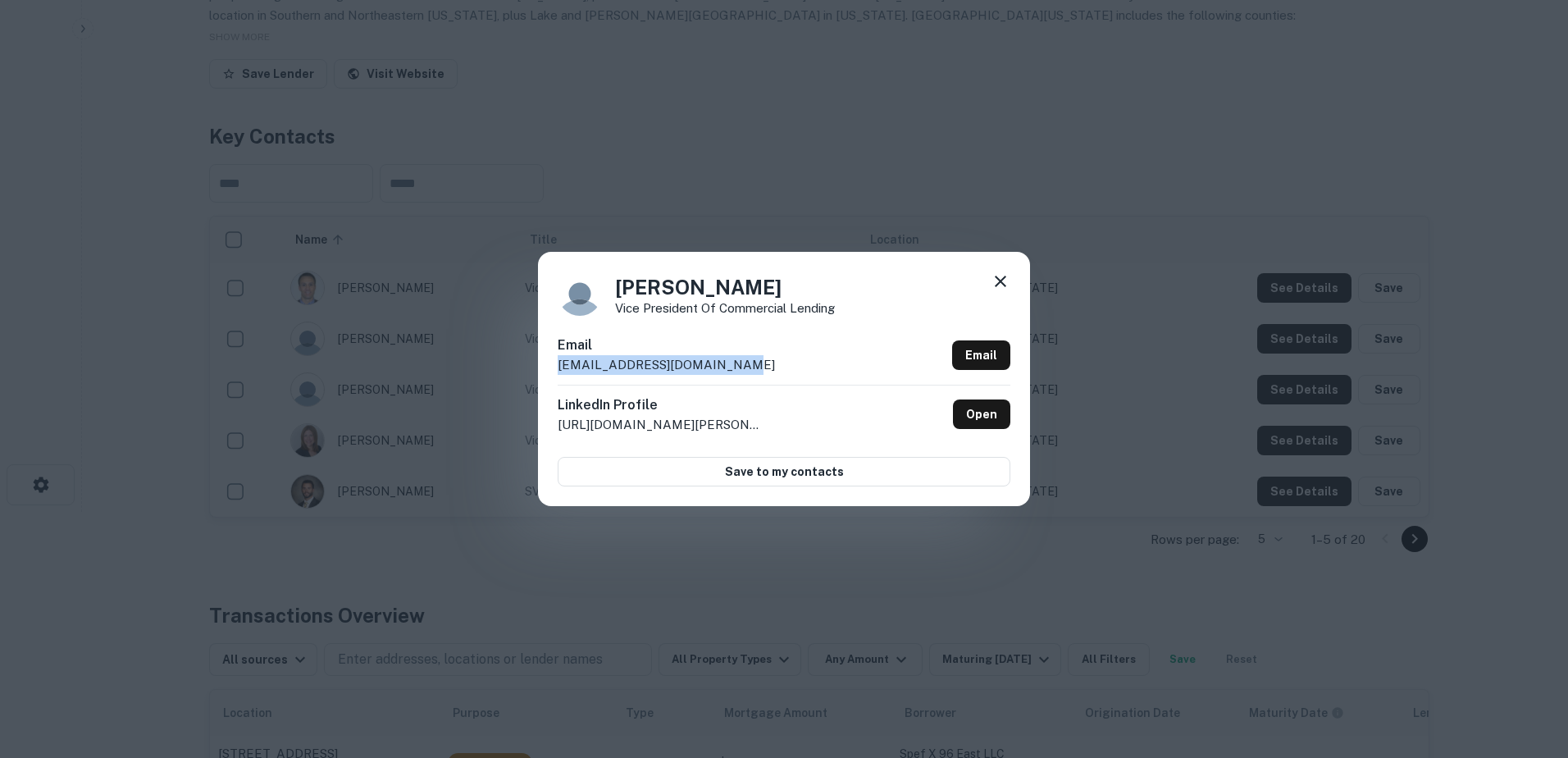
drag, startPoint x: 729, startPoint y: 365, endPoint x: 545, endPoint y: 374, distance: 184.2
click at [545, 374] on div "[PERSON_NAME] Vice President of Commercial Lending Email [EMAIL_ADDRESS][DOMAIN…" at bounding box center [784, 379] width 492 height 254
copy p "[EMAIL_ADDRESS][DOMAIN_NAME]"
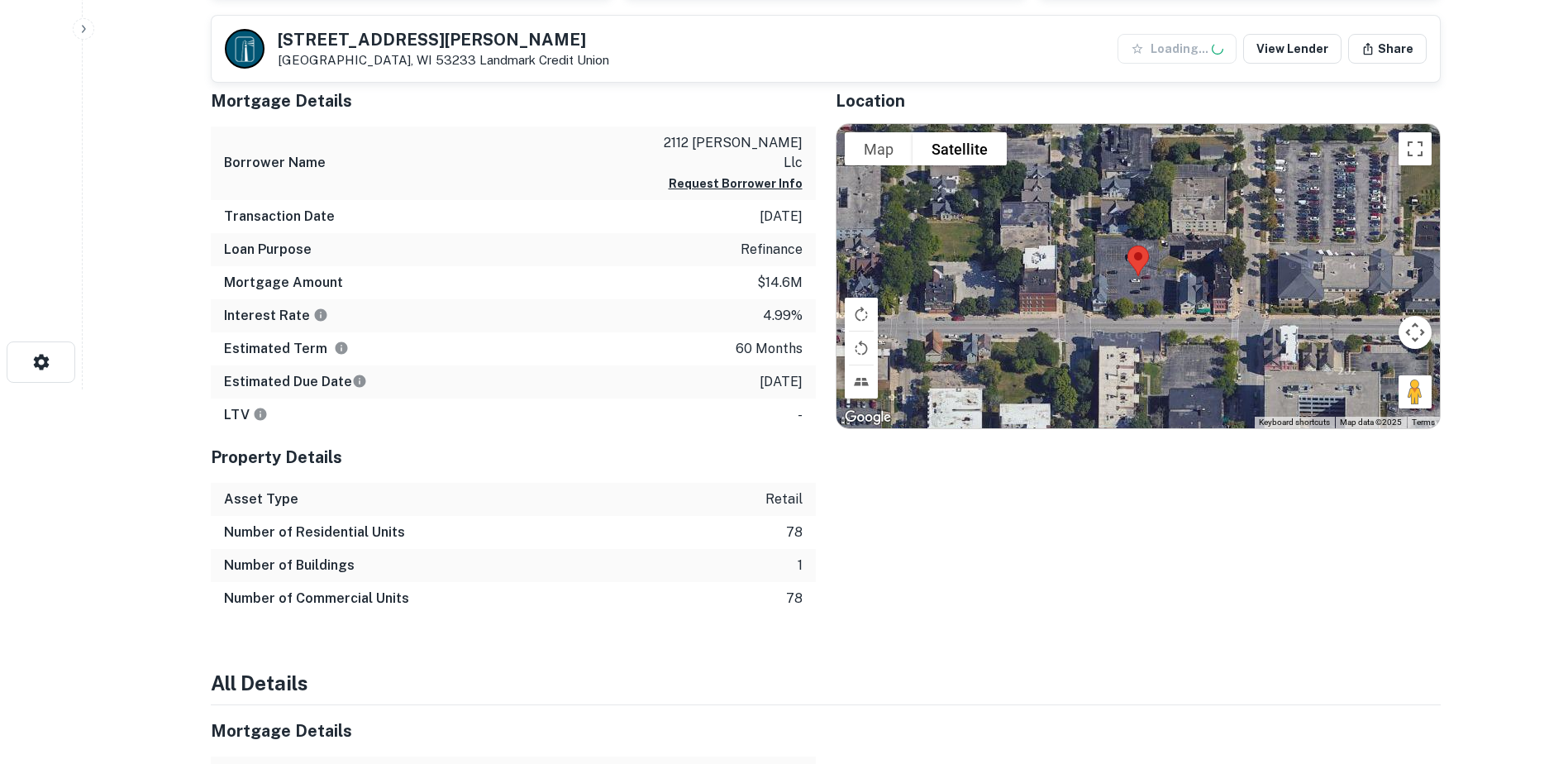
scroll to position [579, 0]
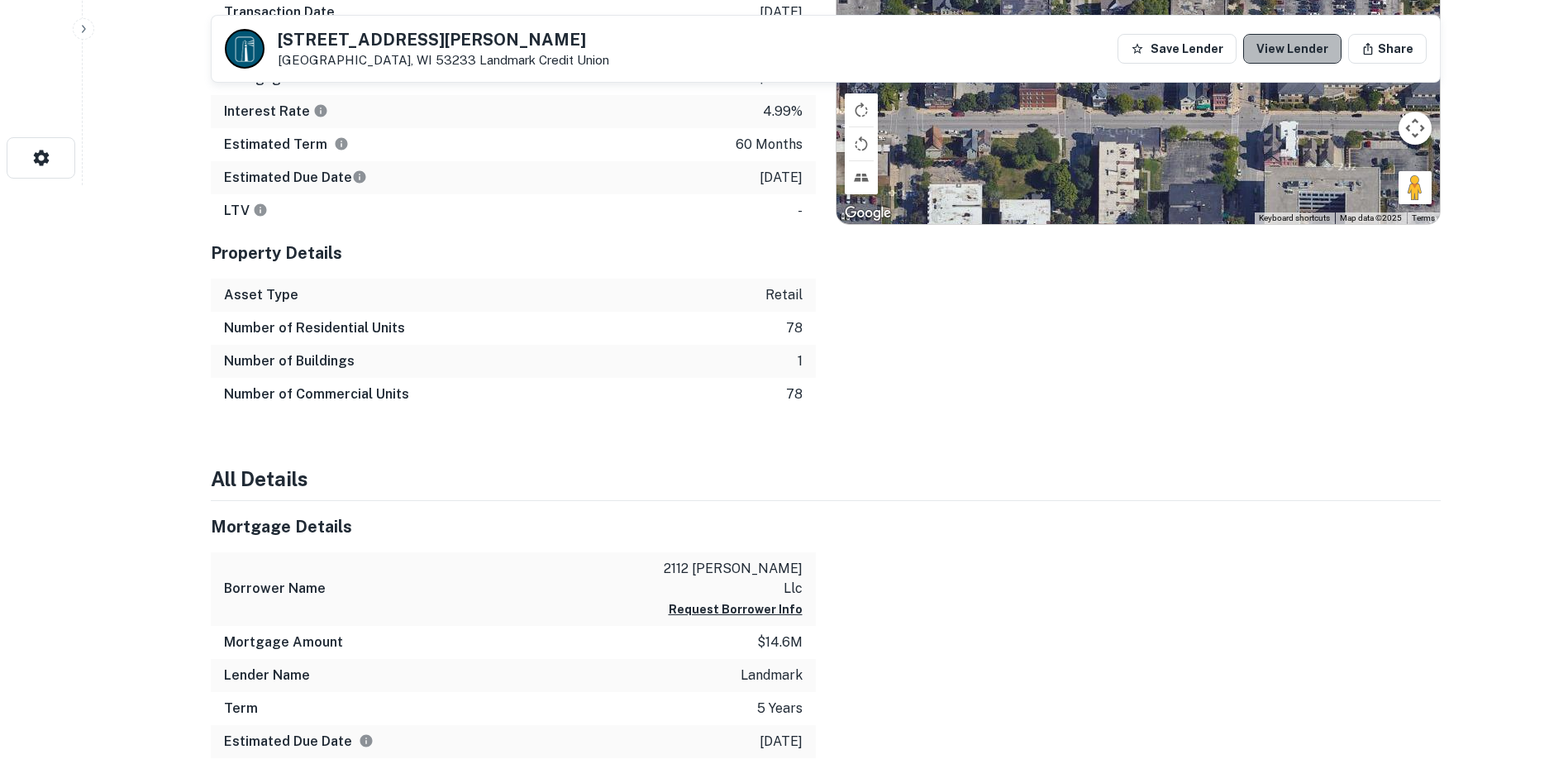
drag, startPoint x: 1298, startPoint y: 41, endPoint x: 1217, endPoint y: 113, distance: 108.4
click at [1298, 43] on link "View Lender" at bounding box center [1292, 48] width 99 height 30
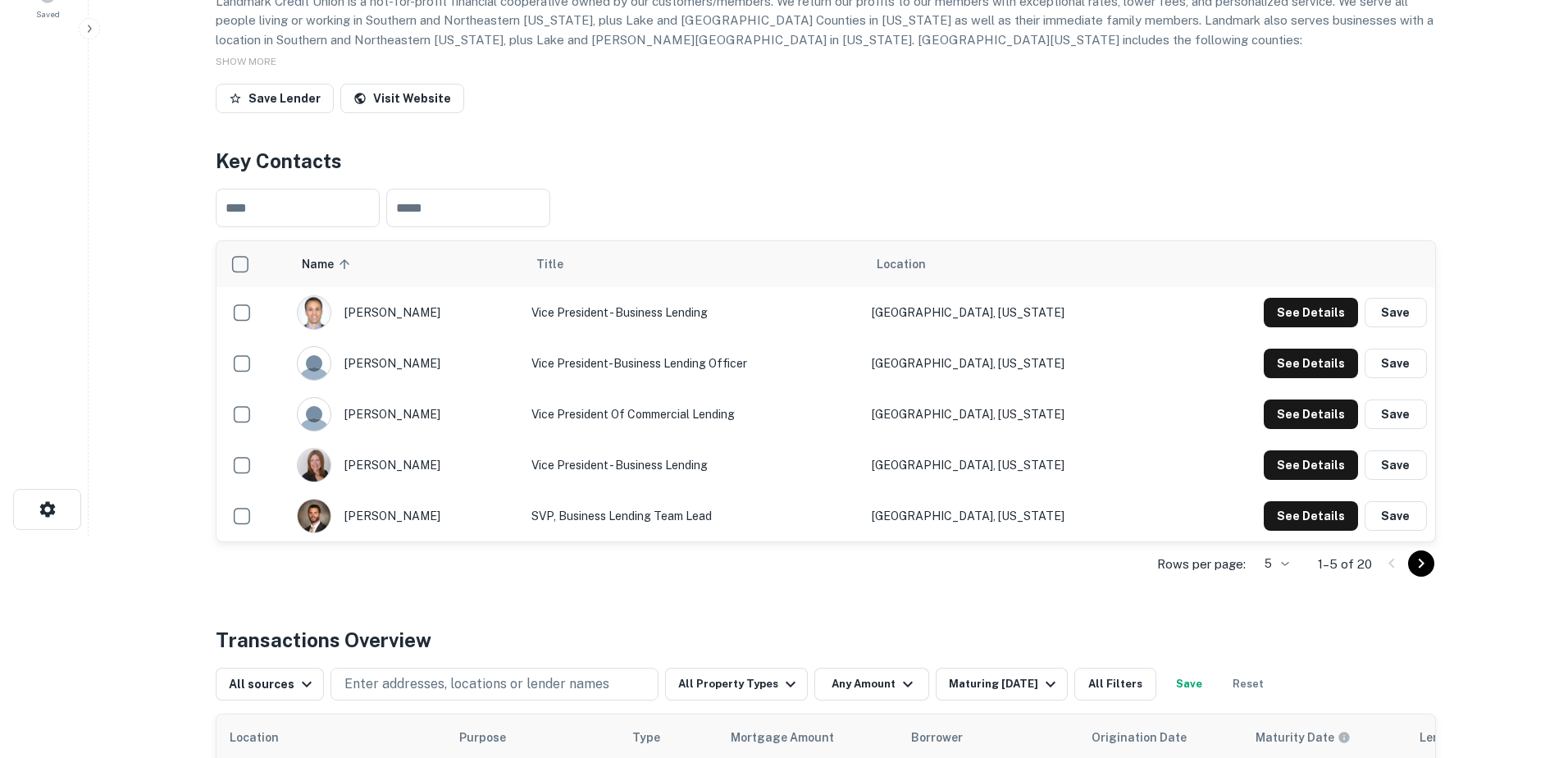
scroll to position [246, 0]
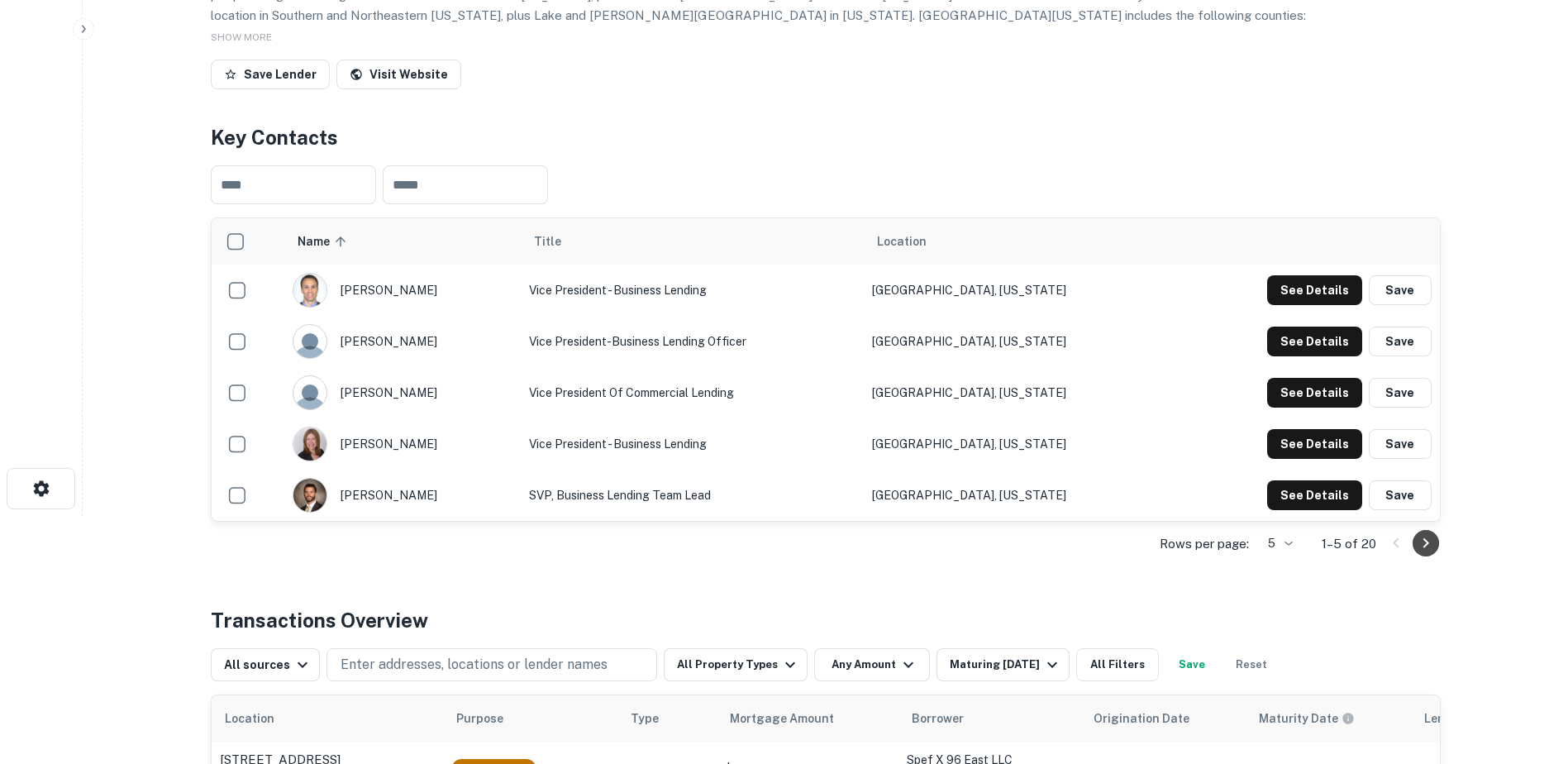
click at [1429, 545] on icon "Go to next page" at bounding box center [1425, 543] width 20 height 20
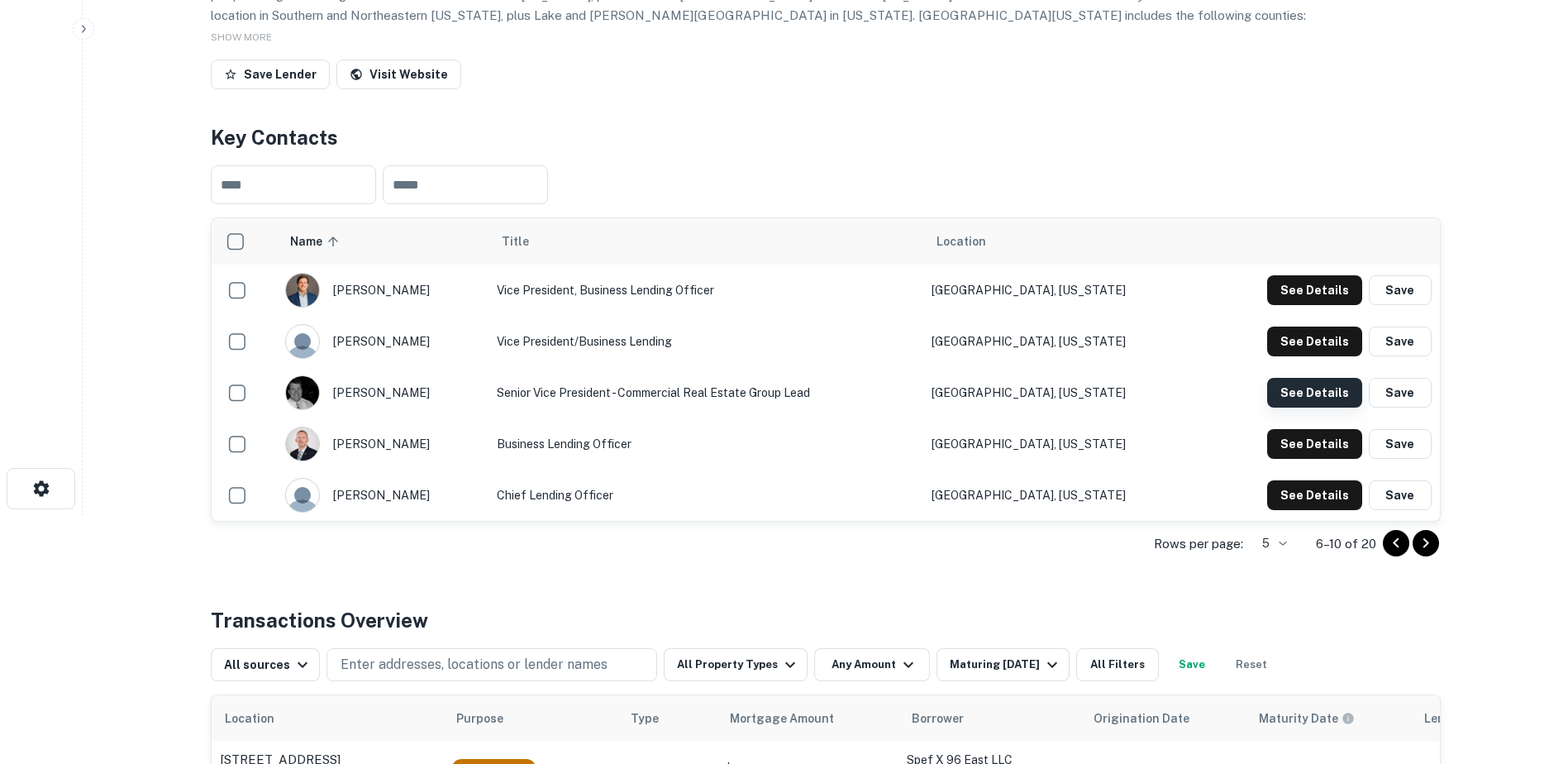
click at [1292, 391] on button "See Details" at bounding box center [1314, 393] width 95 height 30
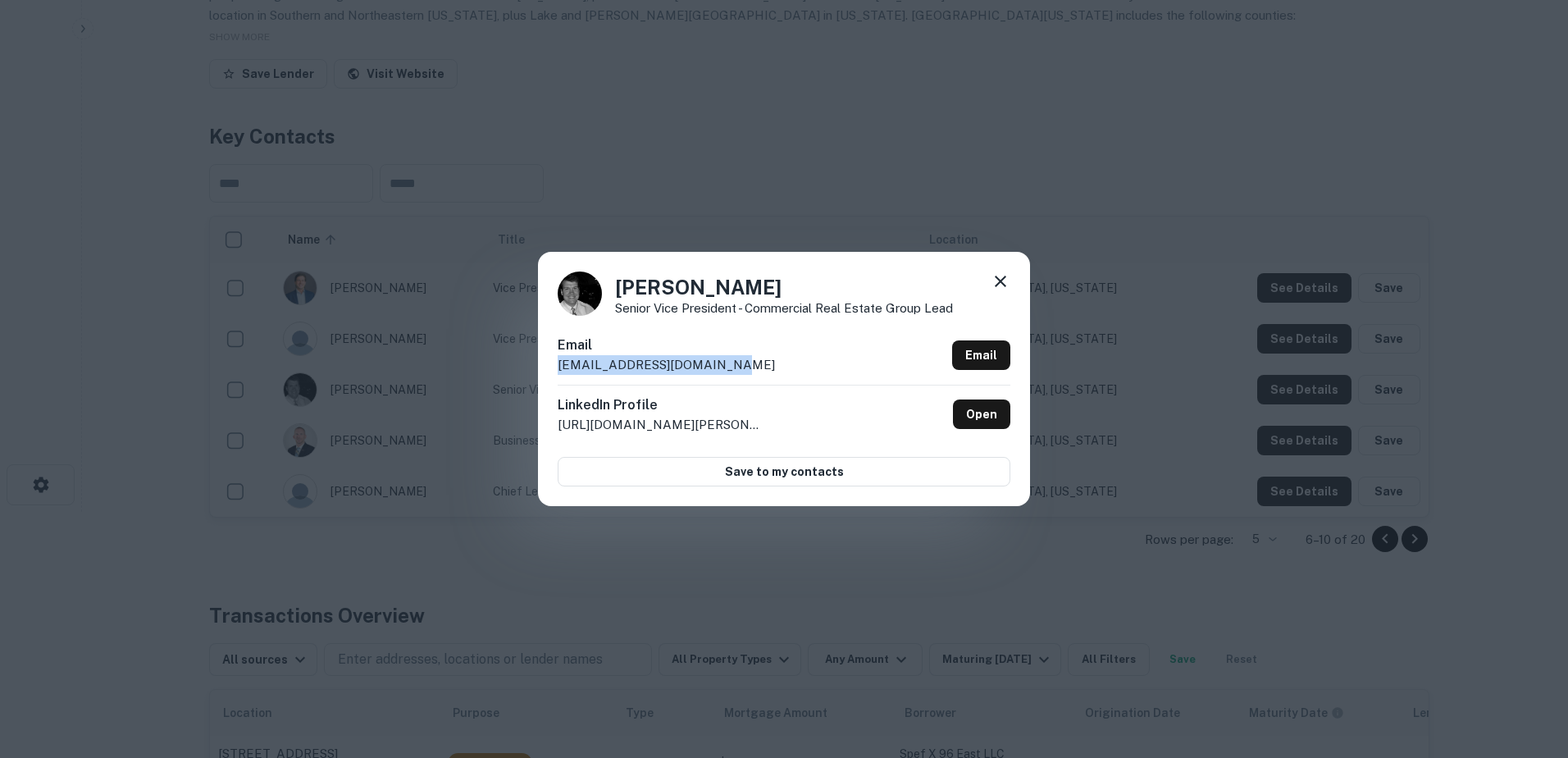
drag, startPoint x: 750, startPoint y: 363, endPoint x: 555, endPoint y: 376, distance: 195.4
click at [555, 376] on div "[PERSON_NAME] Senior Vice President - Commercial Real Estate Group Lead Email […" at bounding box center [784, 379] width 492 height 254
copy p "[EMAIL_ADDRESS][DOMAIN_NAME]"
